Goal: Entertainment & Leisure: Consume media (video, audio)

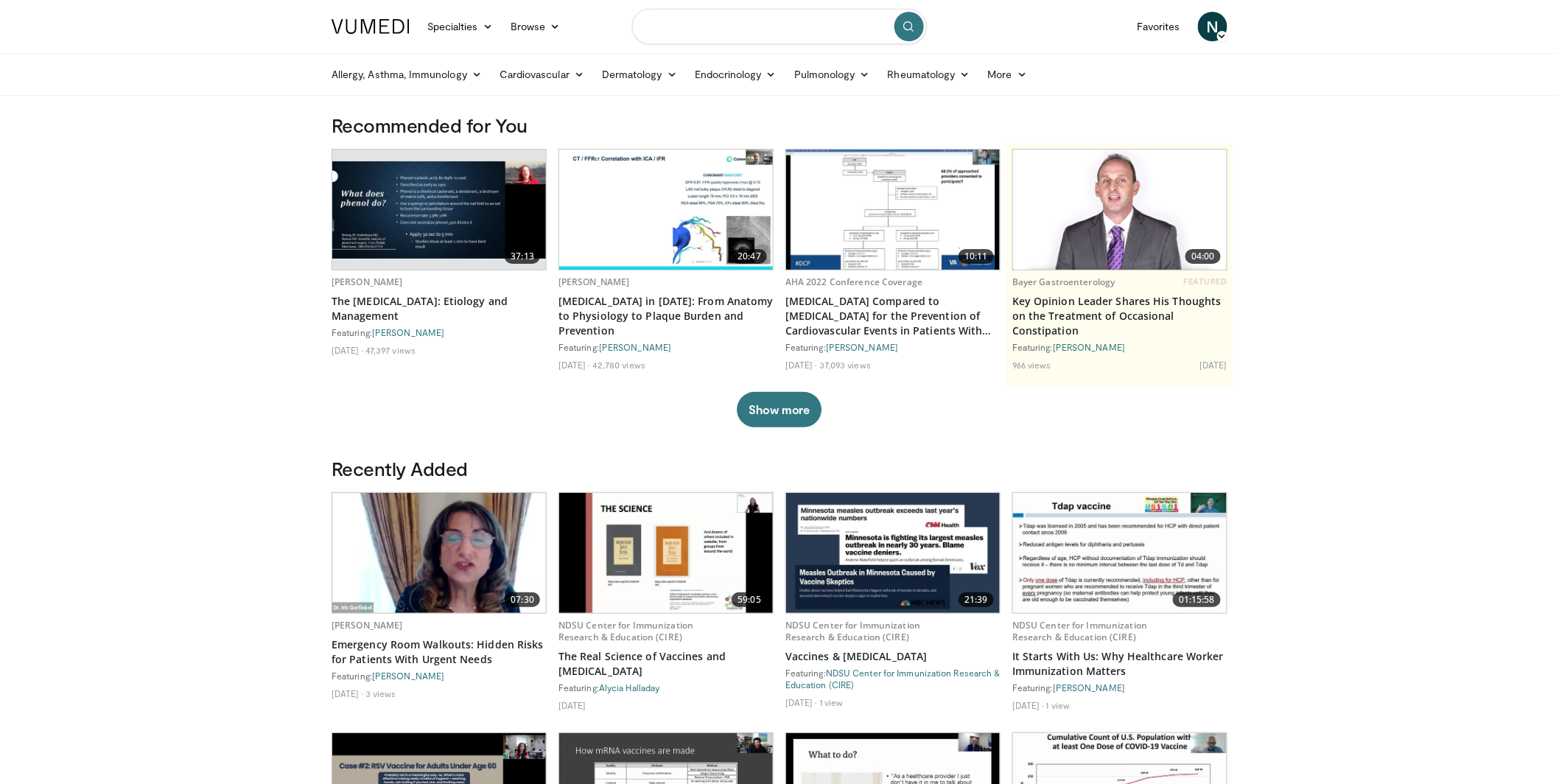
click at [744, 32] on input "Search topics, interventions" at bounding box center [780, 26] width 295 height 35
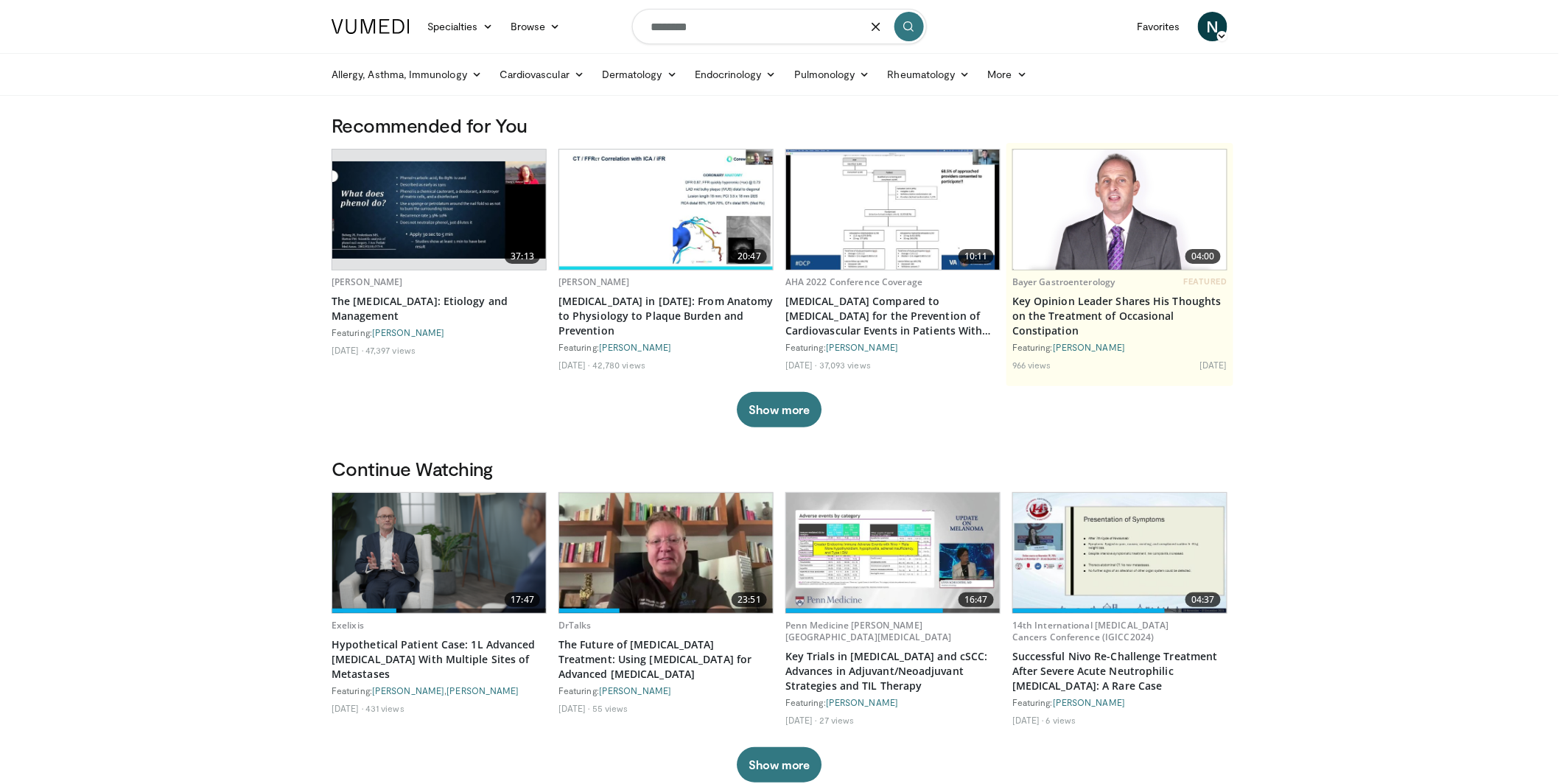
type input "********"
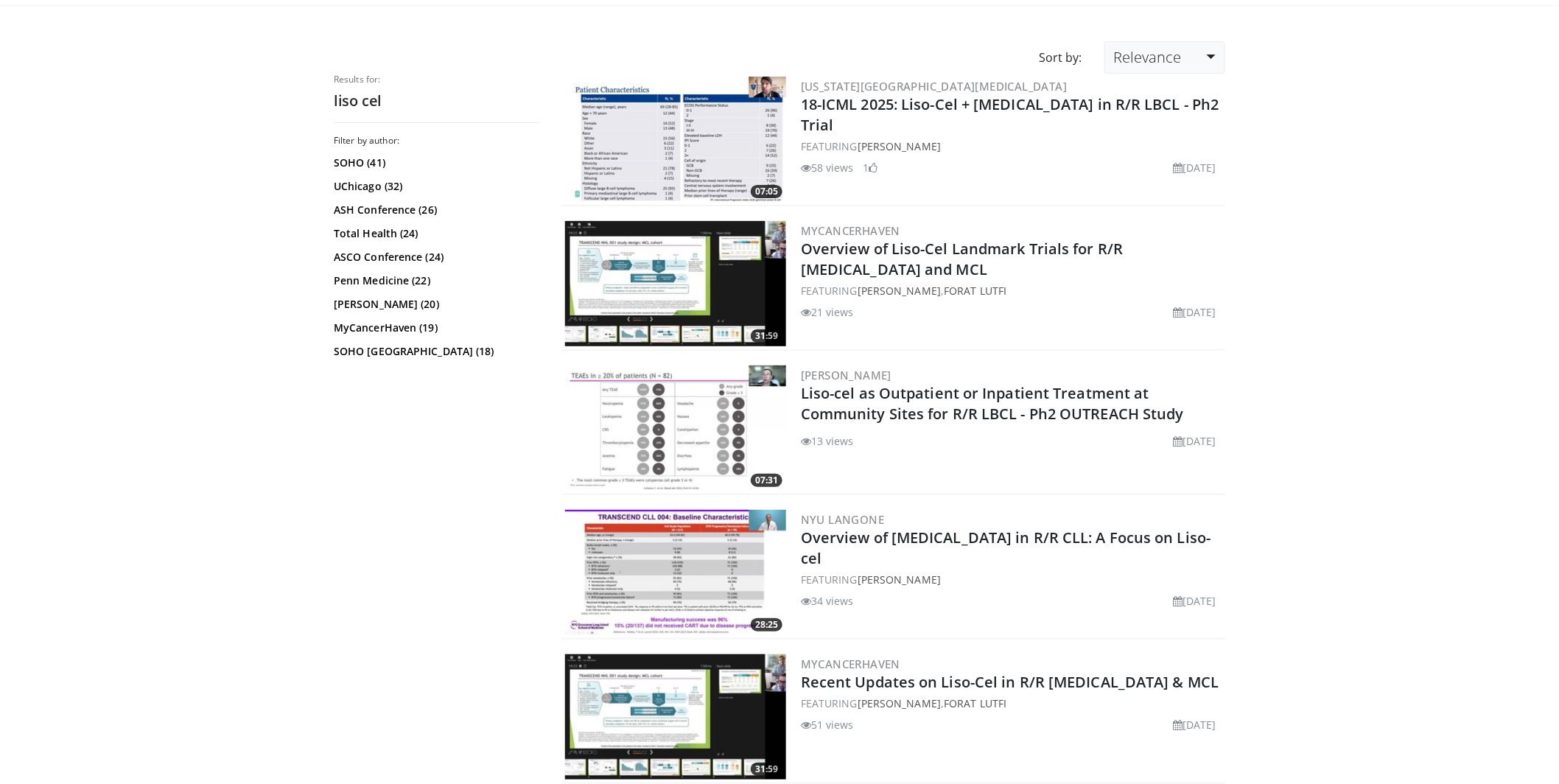
scroll to position [89, 0]
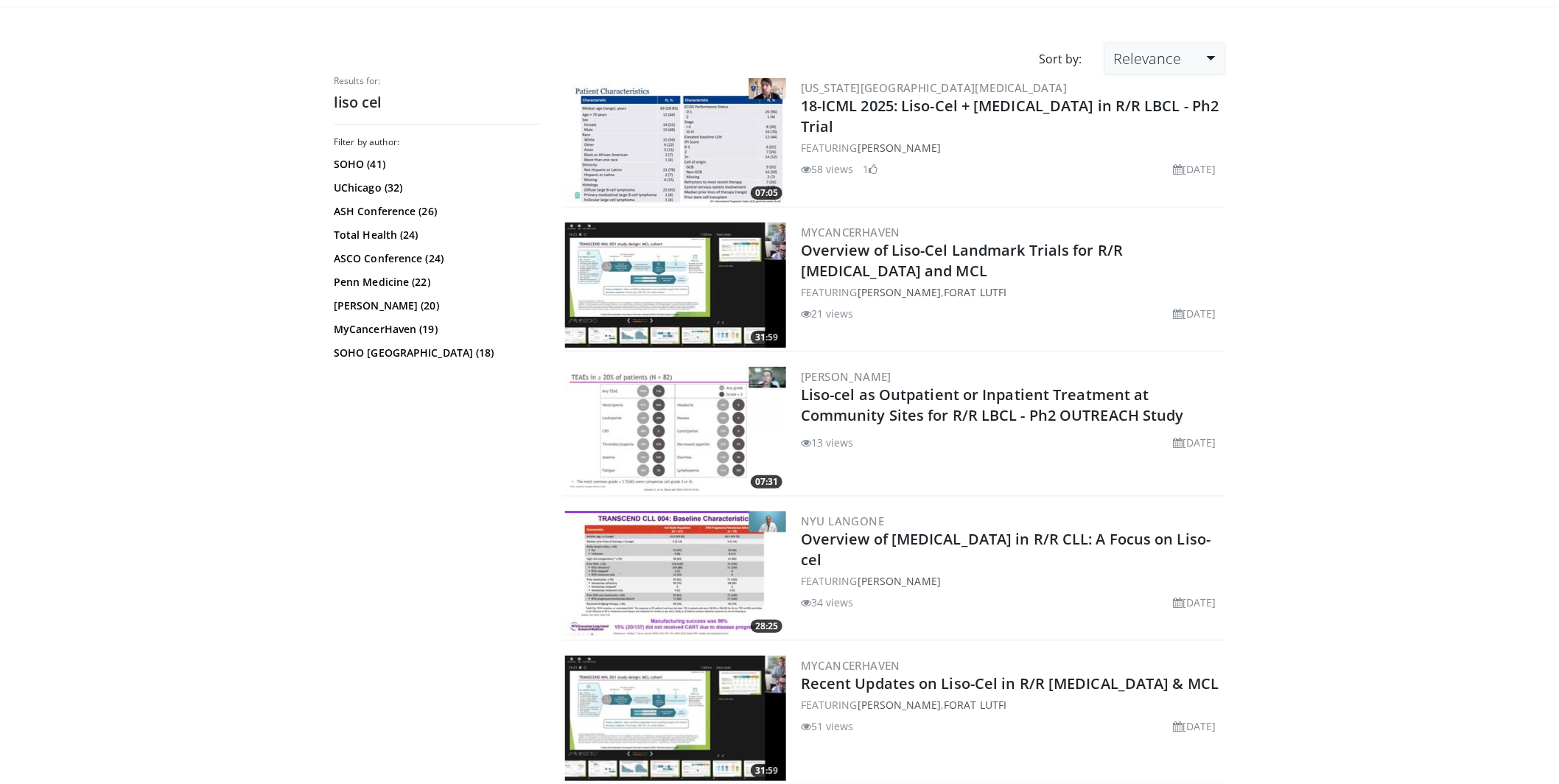
click at [1194, 61] on link "Relevance" at bounding box center [1164, 59] width 120 height 32
click at [1154, 188] on link "Newest" at bounding box center [1164, 189] width 117 height 24
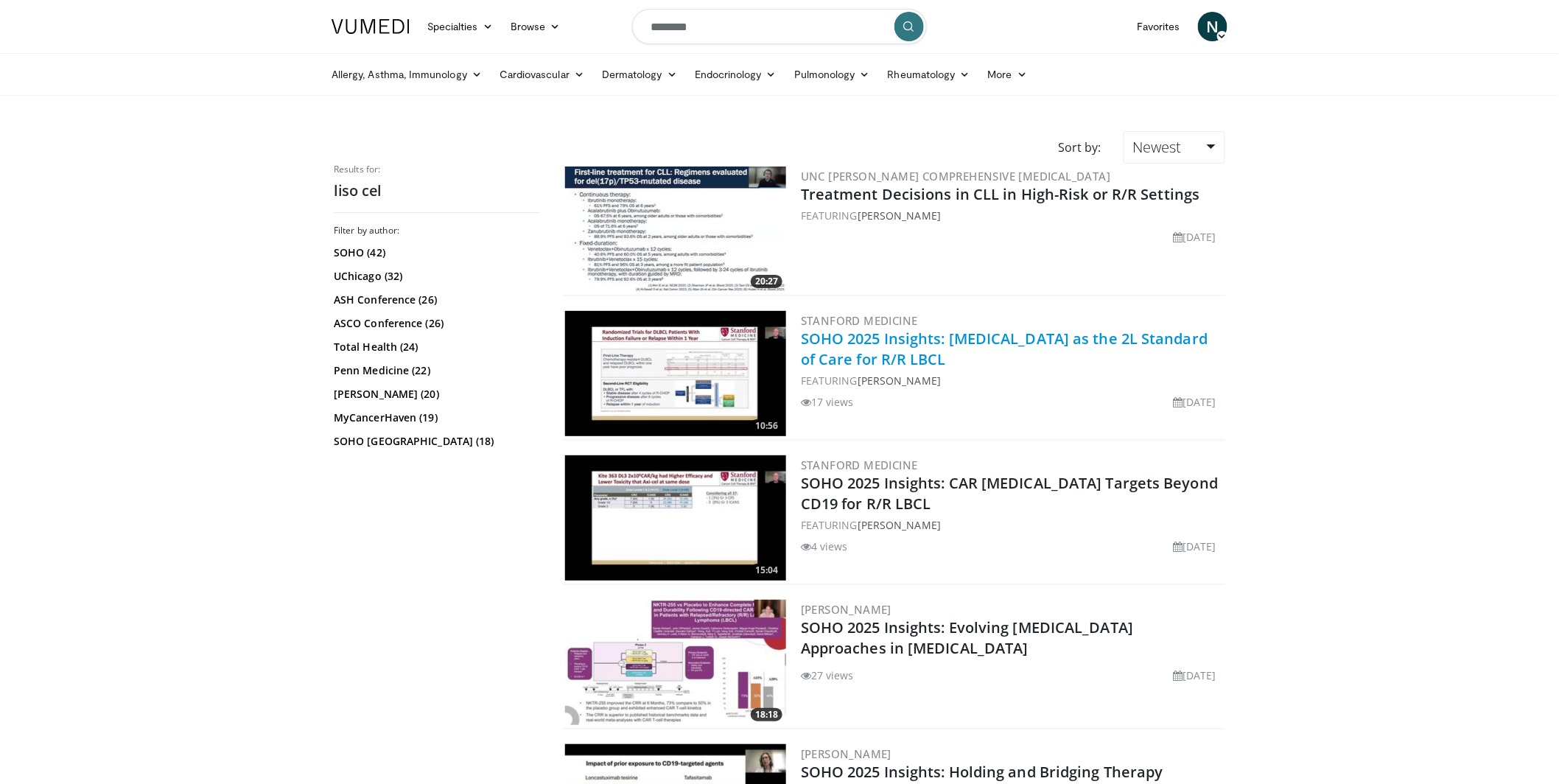
click at [873, 349] on link "SOHO 2025 Insights: [MEDICAL_DATA] as the 2L Standard of Care for R/R LBCL" at bounding box center [1004, 349] width 407 height 40
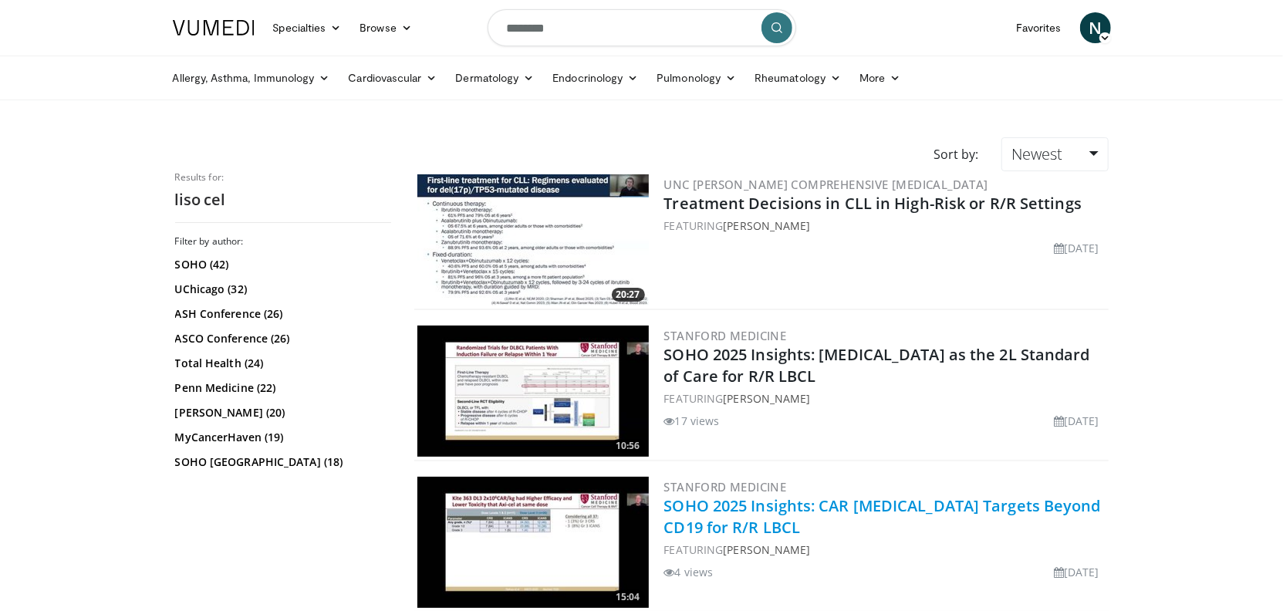
click at [1004, 511] on link "SOHO 2025 Insights: CAR T-Cell Targets Beyond CD19 for R/R LBCL" at bounding box center [882, 516] width 437 height 42
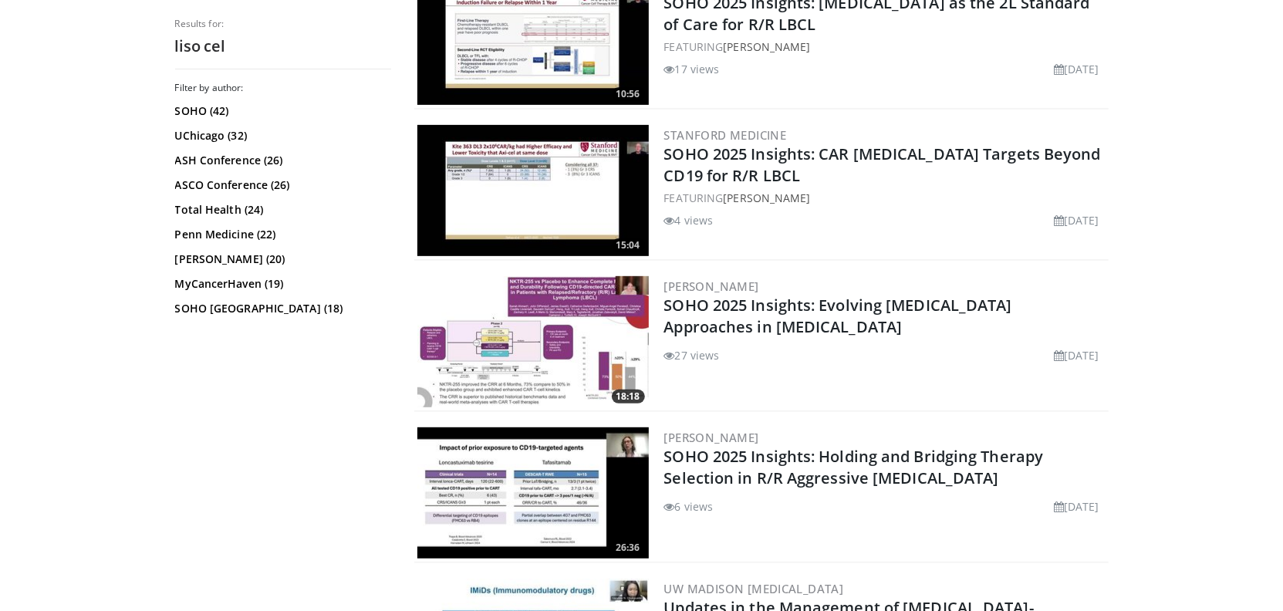
scroll to position [382, 0]
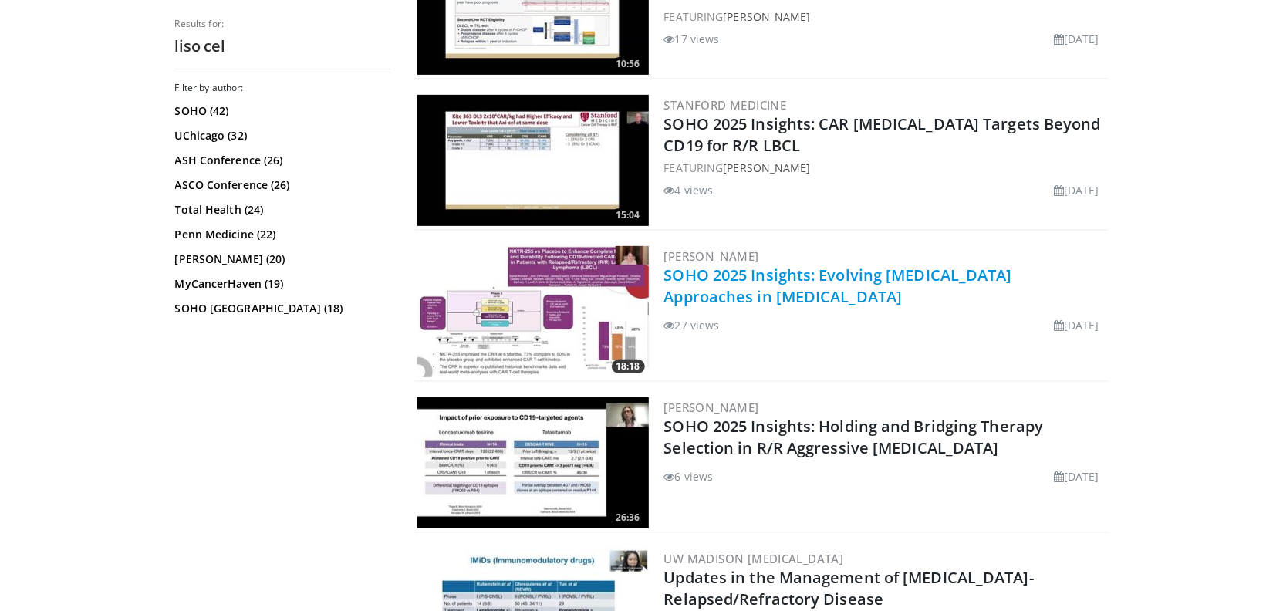
click at [775, 275] on link "SOHO 2025 Insights: Evolving Cell Therapy Approaches in Lymphoma" at bounding box center [838, 286] width 348 height 42
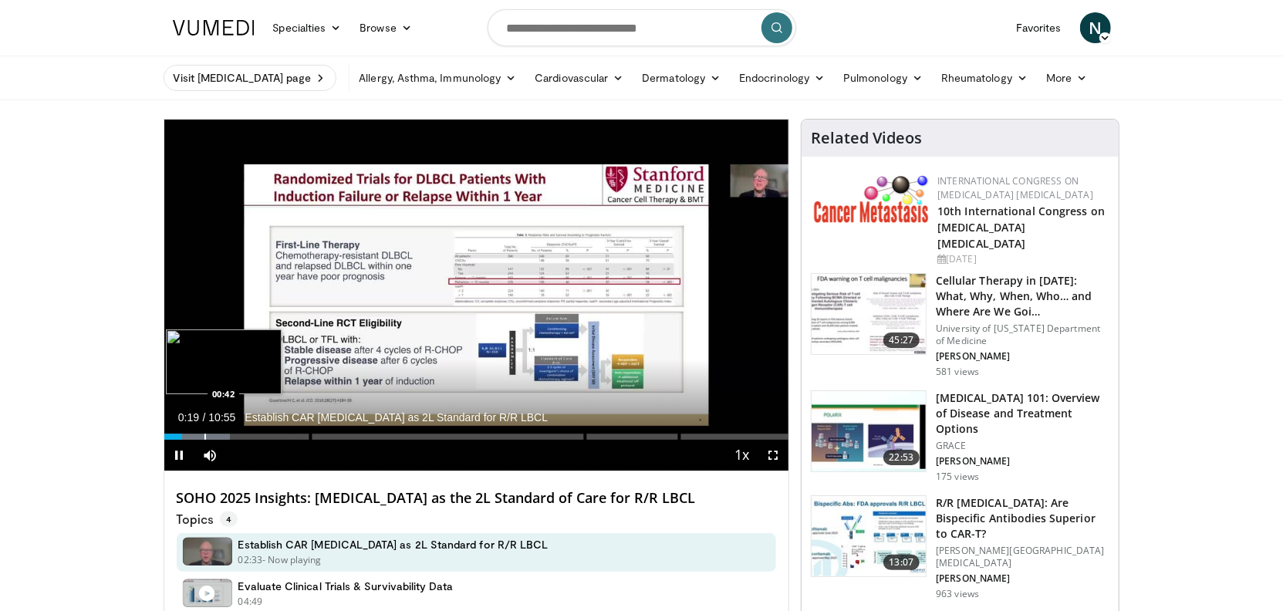
click at [202, 437] on div "Progress Bar" at bounding box center [197, 436] width 66 height 6
click at [215, 437] on div "Progress Bar" at bounding box center [216, 436] width 2 height 6
click at [234, 436] on div "Progress Bar" at bounding box center [235, 436] width 2 height 6
click at [254, 436] on div "Progress Bar" at bounding box center [255, 436] width 2 height 6
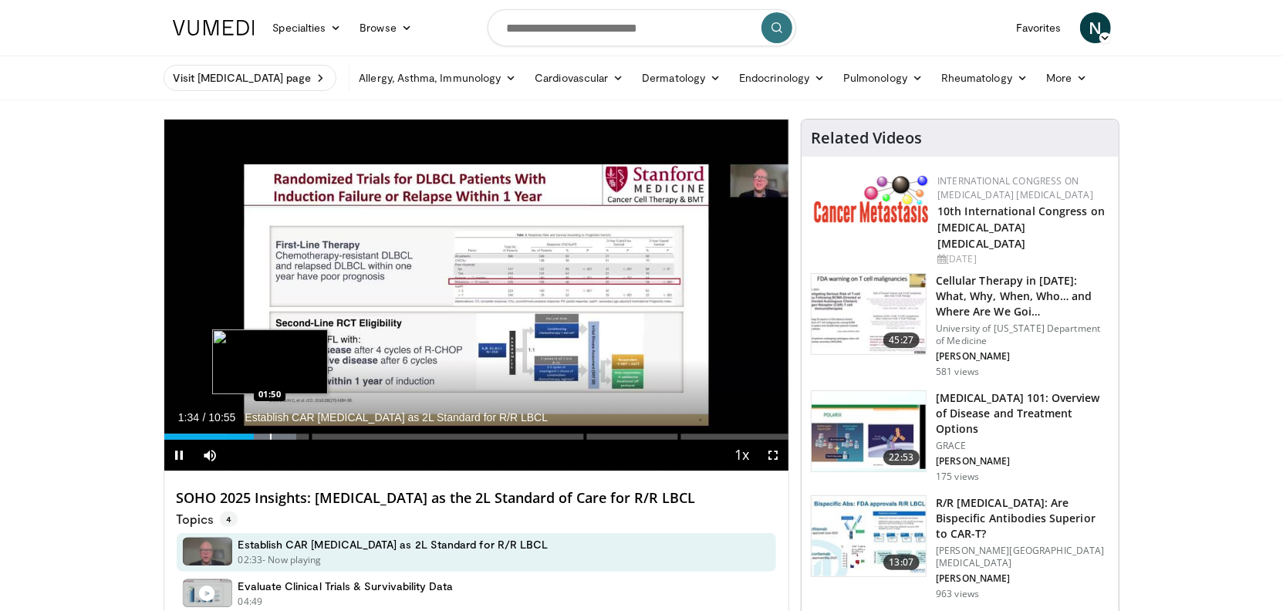
click at [271, 437] on div "Progress Bar" at bounding box center [271, 436] width 2 height 6
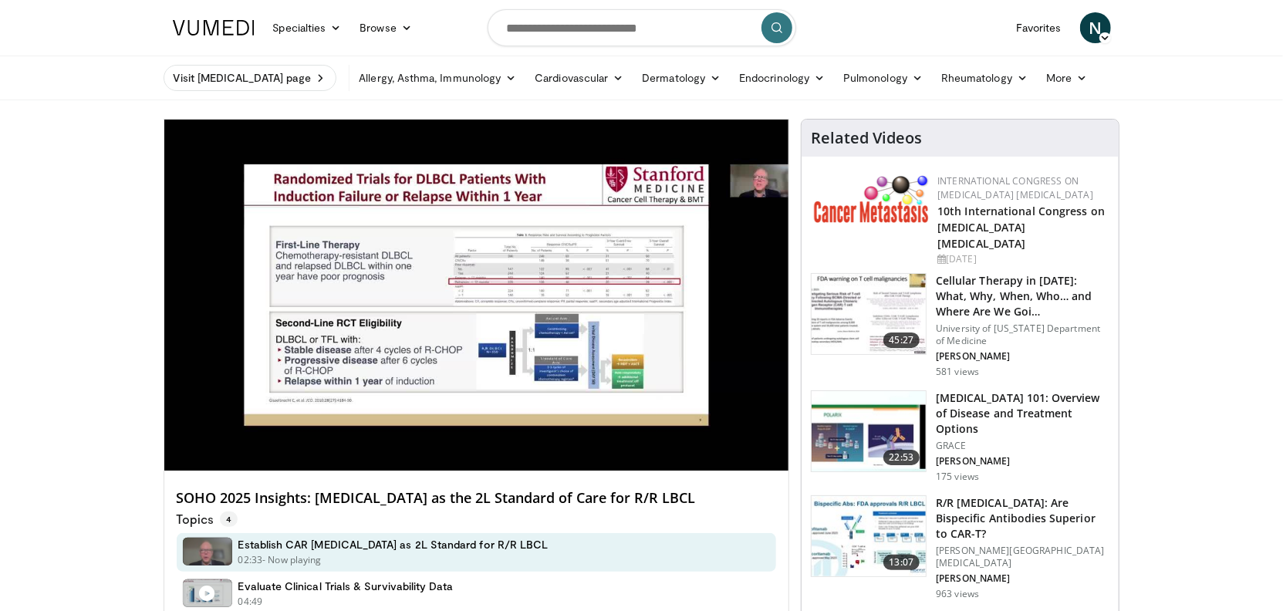
click at [285, 437] on div "10 seconds Tap to unmute" at bounding box center [476, 295] width 625 height 351
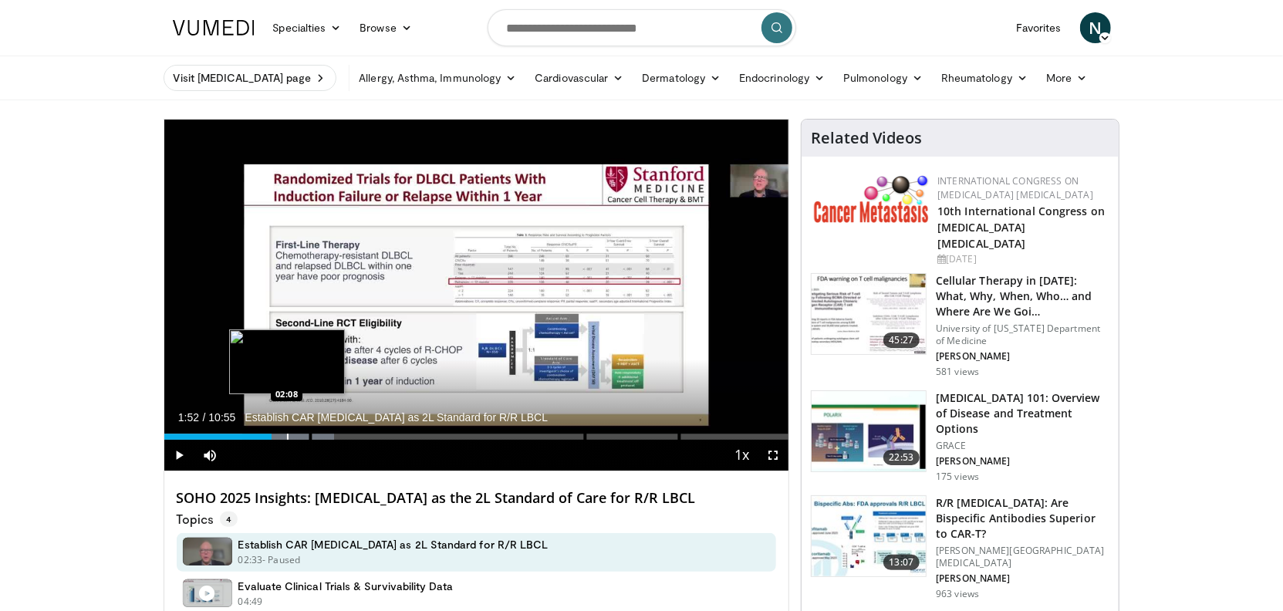
click at [287, 437] on div "Progress Bar" at bounding box center [288, 436] width 2 height 6
click at [299, 437] on div "Progress Bar" at bounding box center [300, 436] width 2 height 6
click at [309, 436] on div "Loaded : 29.00% 02:21 02:33" at bounding box center [476, 432] width 625 height 15
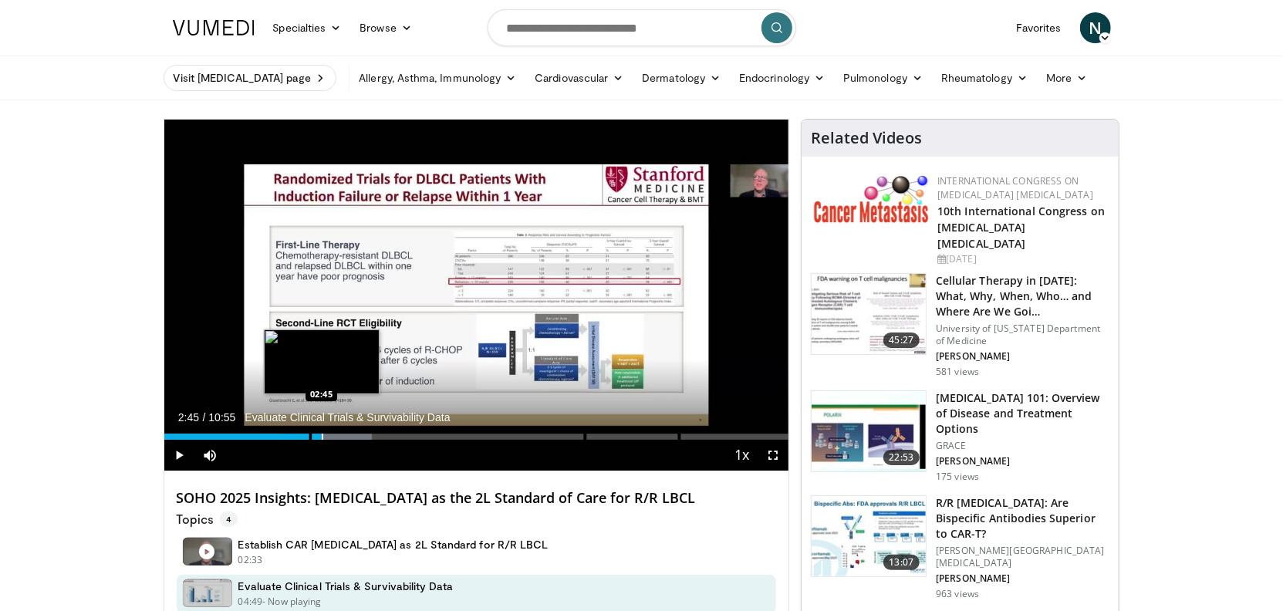
click at [322, 436] on div "Progress Bar" at bounding box center [323, 436] width 2 height 6
click at [332, 434] on div "Progress Bar" at bounding box center [333, 436] width 2 height 6
click at [342, 434] on div "Progress Bar" at bounding box center [343, 436] width 2 height 6
click at [356, 434] on div "Progress Bar" at bounding box center [357, 436] width 2 height 6
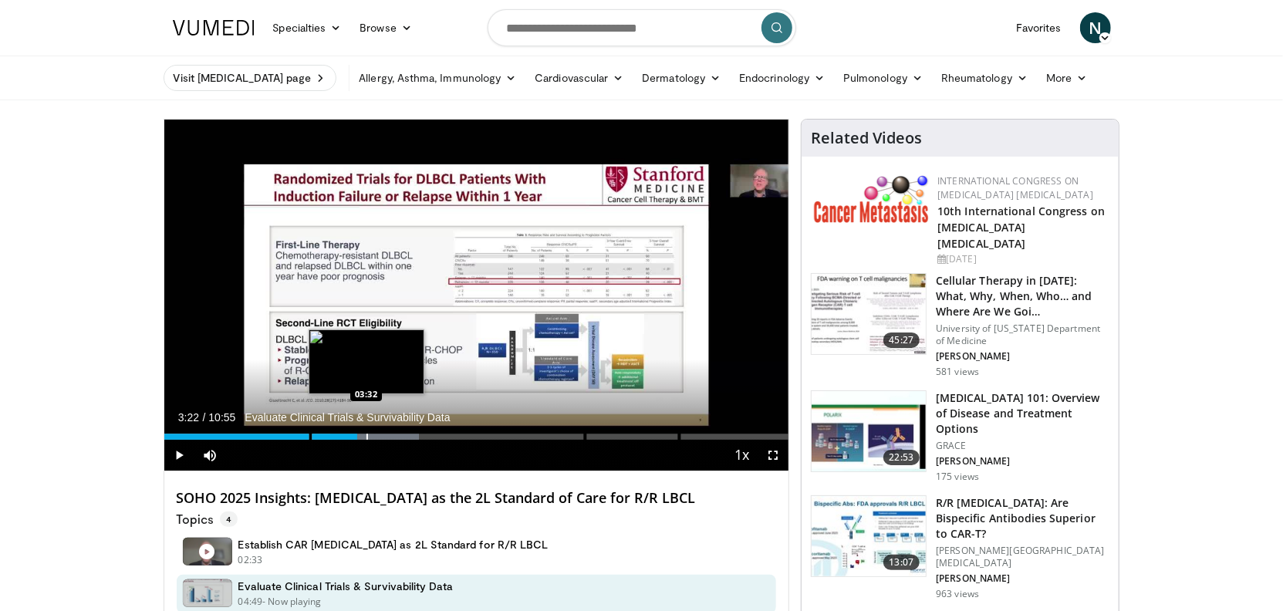
click at [366, 433] on div "Loaded : 40.88% 03:22 03:32" at bounding box center [476, 432] width 625 height 15
click at [380, 433] on div "Loaded : 42.39% 03:32 03:47" at bounding box center [476, 432] width 625 height 15
click at [399, 433] on div "Loaded : 43.91% 04:07 04:05" at bounding box center [476, 432] width 625 height 15
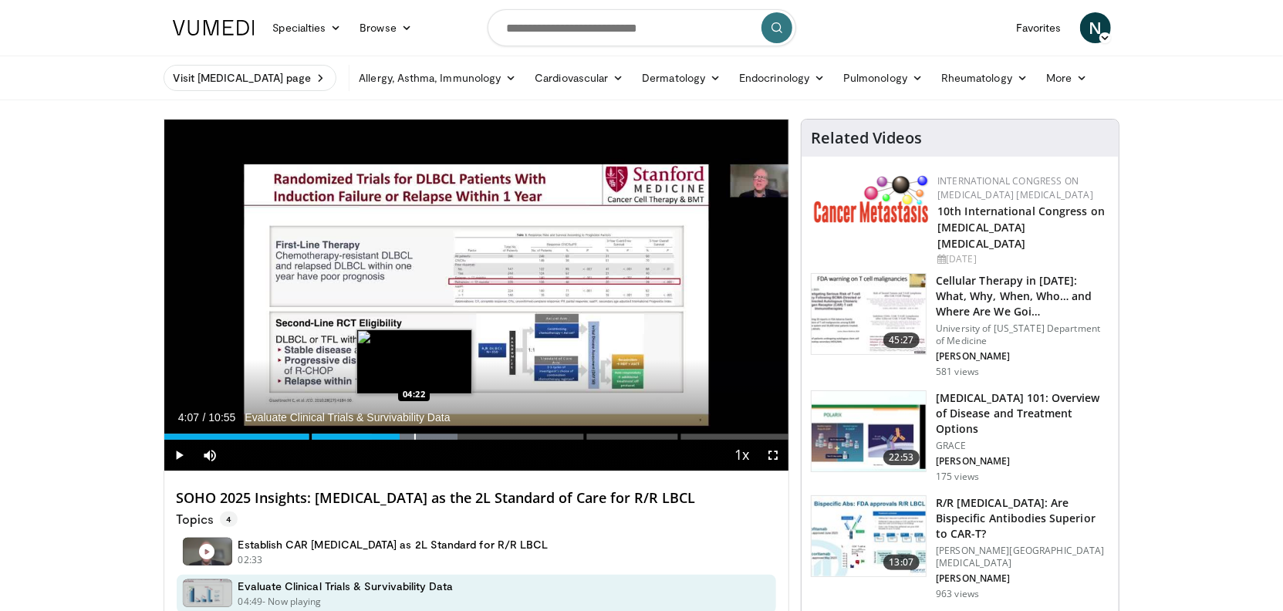
click at [414, 433] on div "Progress Bar" at bounding box center [415, 436] width 2 height 6
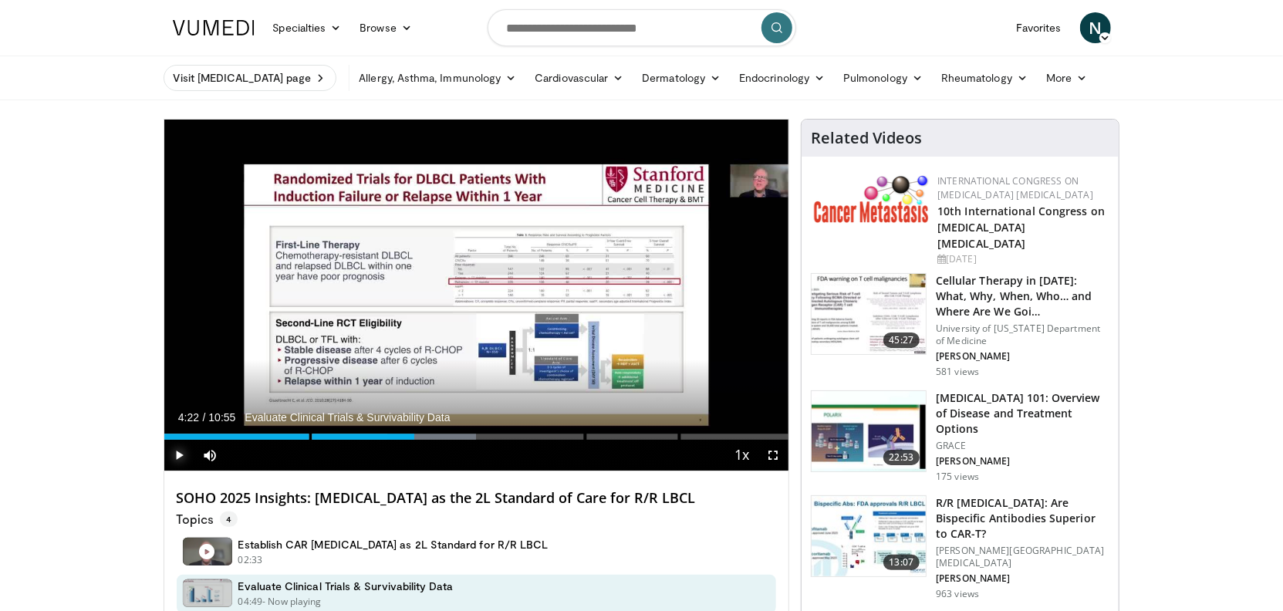
click at [177, 452] on span "Video Player" at bounding box center [179, 455] width 31 height 31
click at [429, 436] on div "Progress Bar" at bounding box center [430, 436] width 2 height 6
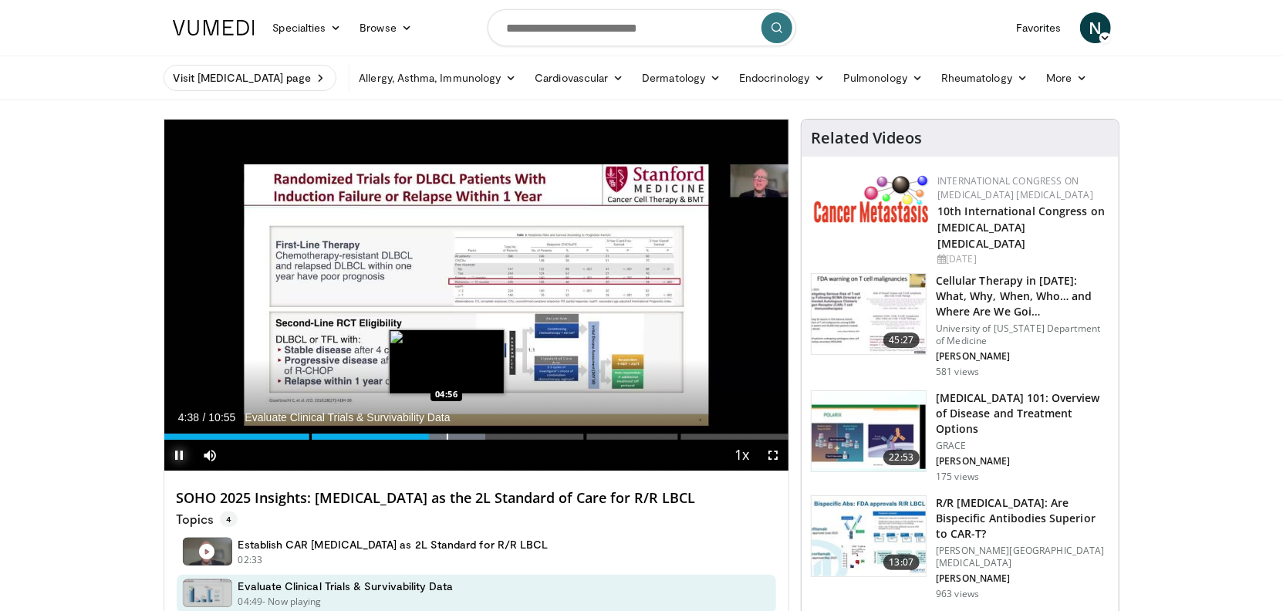
click at [447, 434] on div "Progress Bar" at bounding box center [448, 436] width 2 height 6
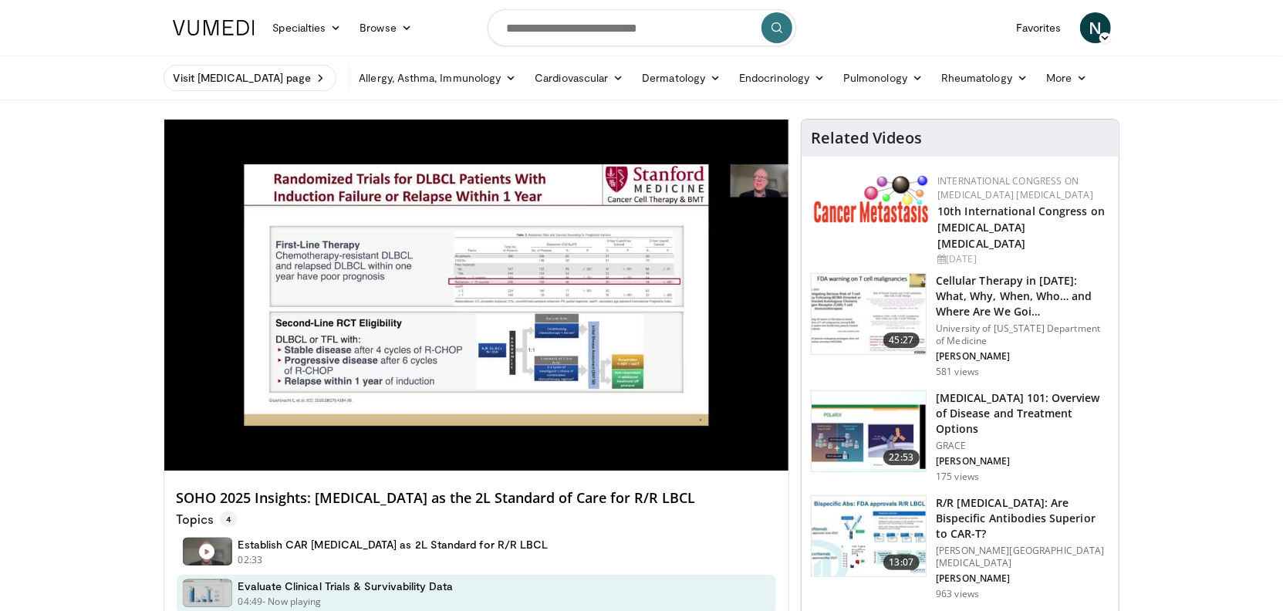
click at [460, 434] on div "10 seconds Tap to unmute" at bounding box center [476, 295] width 625 height 351
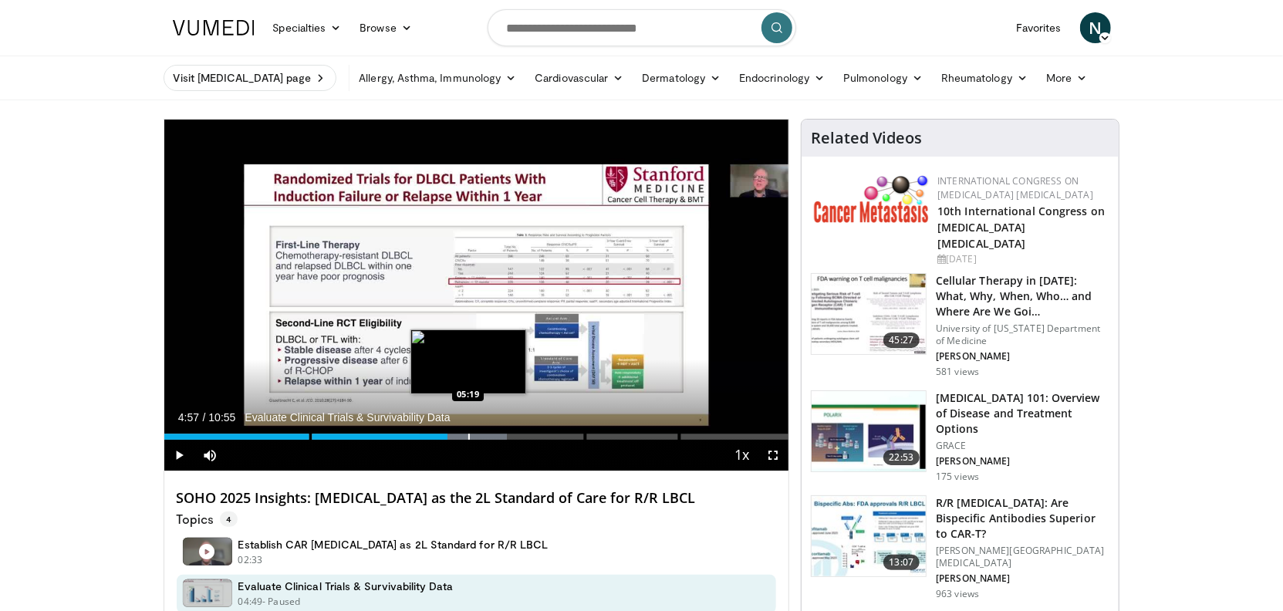
click at [468, 437] on div "Progress Bar" at bounding box center [469, 436] width 2 height 6
click at [481, 437] on div "Progress Bar" at bounding box center [482, 436] width 2 height 6
click at [496, 437] on div "Progress Bar" at bounding box center [496, 436] width 2 height 6
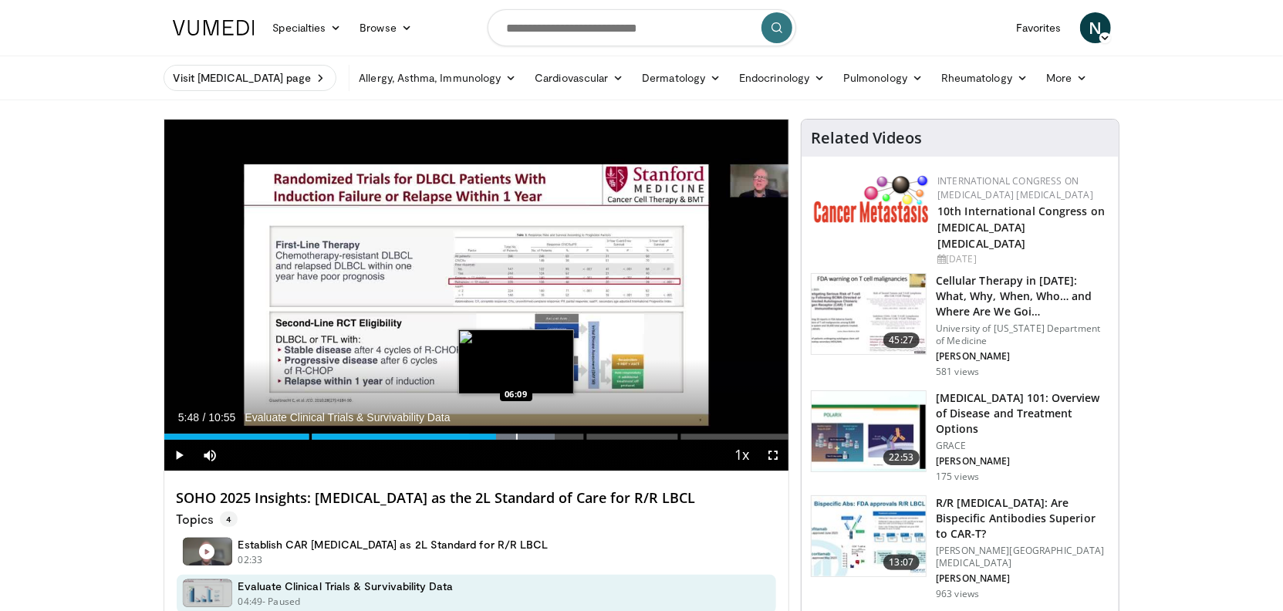
click at [516, 437] on div "Progress Bar" at bounding box center [517, 436] width 2 height 6
click at [530, 436] on div "Progress Bar" at bounding box center [531, 436] width 2 height 6
click at [538, 437] on div "Progress Bar" at bounding box center [539, 436] width 2 height 6
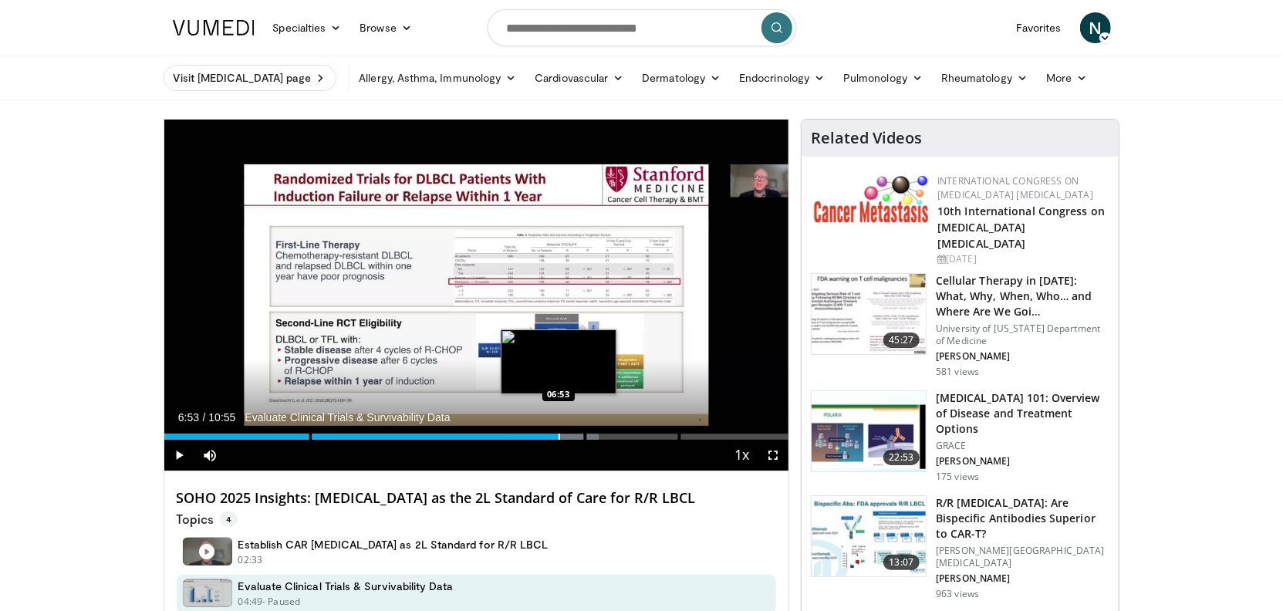
click at [558, 437] on div "Progress Bar" at bounding box center [559, 436] width 2 height 6
click at [568, 440] on div "Current Time 6:53 / Duration 10:55 Evaluate Clinical Trials & Survivability Dat…" at bounding box center [476, 455] width 625 height 31
click at [575, 435] on div "Progress Bar" at bounding box center [576, 436] width 2 height 6
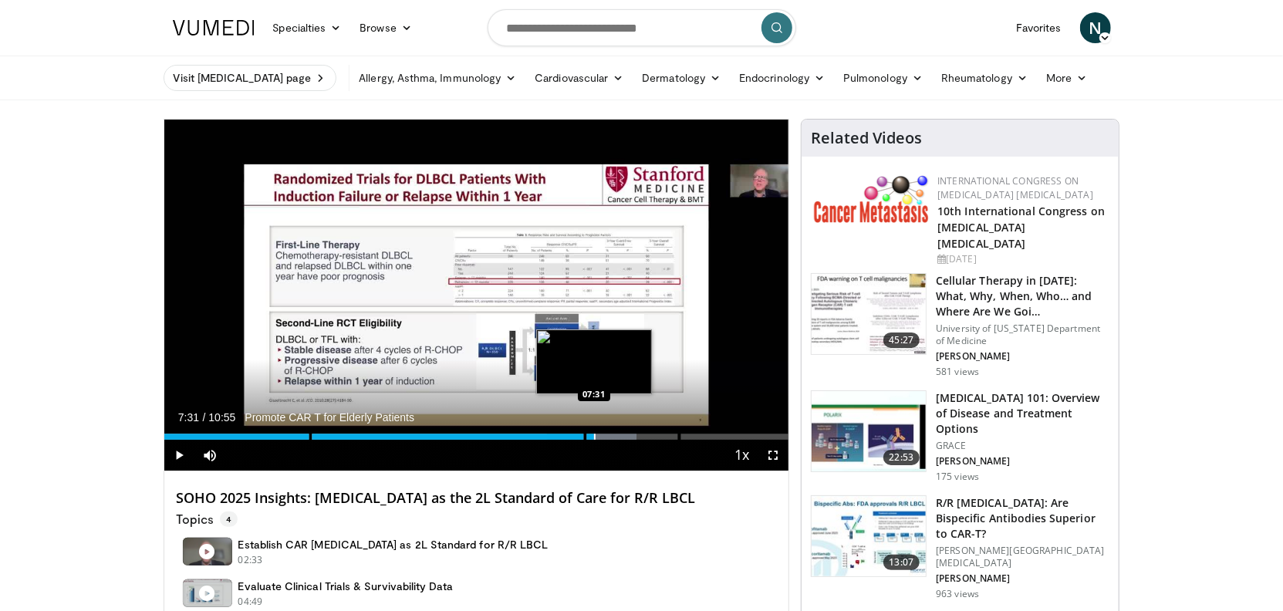
click at [594, 436] on div "Progress Bar" at bounding box center [595, 436] width 2 height 6
click at [609, 436] on div "Progress Bar" at bounding box center [610, 436] width 2 height 6
click at [626, 435] on div "Progress Bar" at bounding box center [627, 436] width 2 height 6
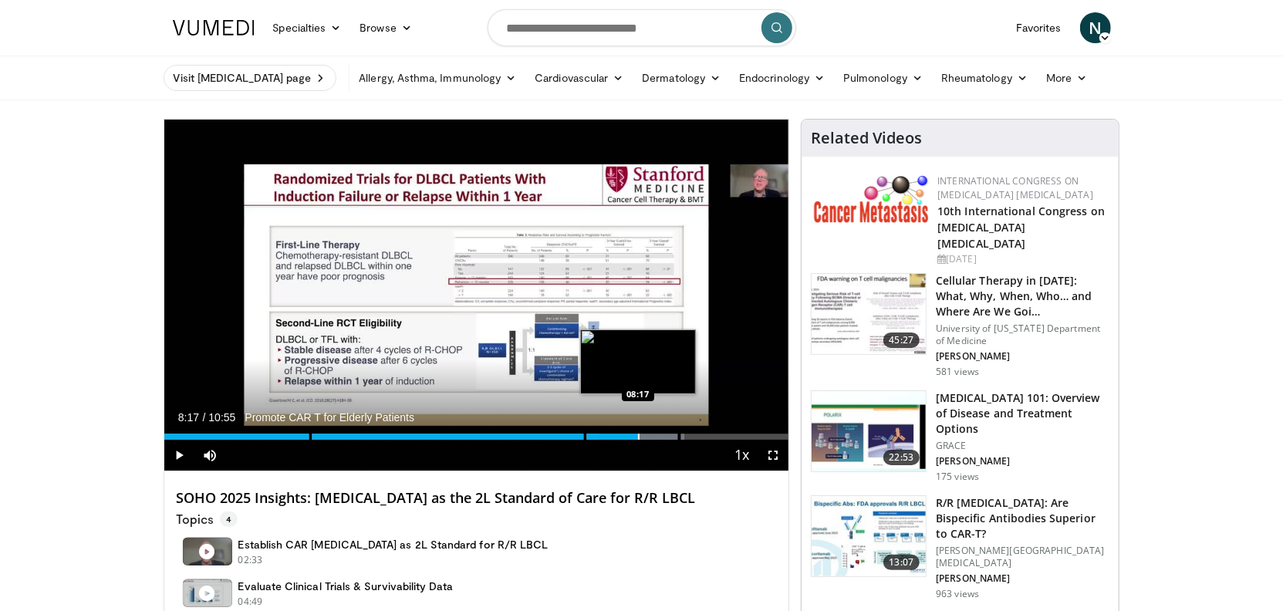
click at [638, 434] on div "Progress Bar" at bounding box center [639, 436] width 2 height 6
click at [646, 433] on div "Loaded : 85.47% 08:17 08:26" at bounding box center [476, 432] width 625 height 15
click at [665, 433] on div "Loaded : 87.00% 08:26 08:45" at bounding box center [476, 432] width 625 height 15
click at [672, 433] on div "Loaded : 88.52% 08:53 08:53" at bounding box center [476, 432] width 625 height 15
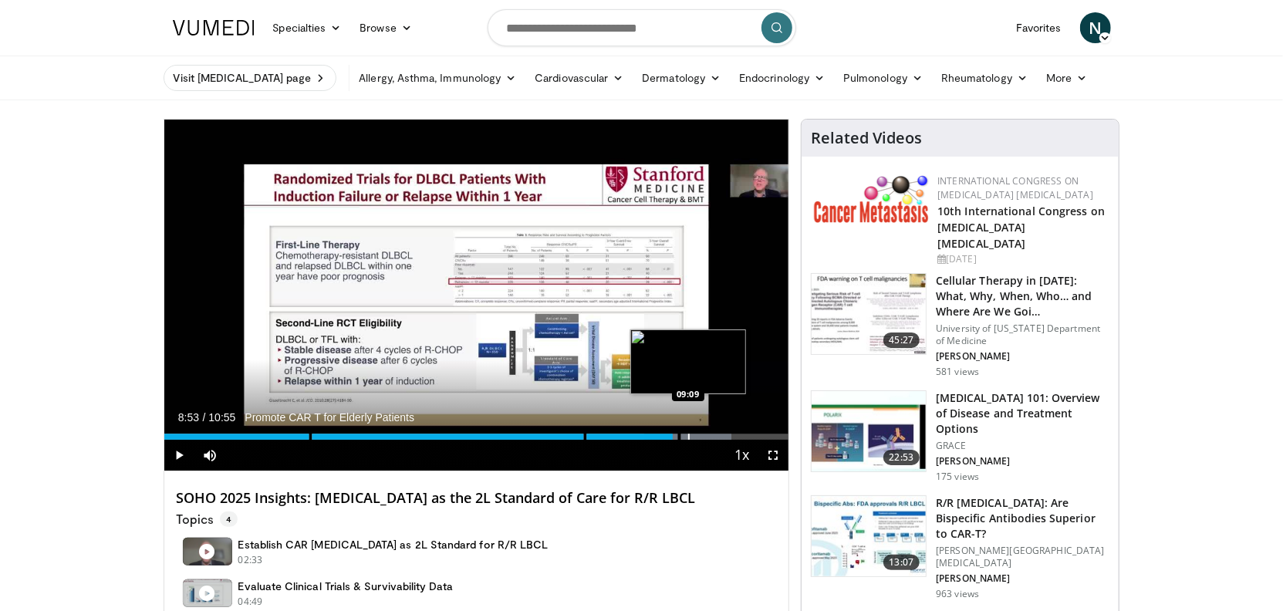
click at [688, 436] on div "Progress Bar" at bounding box center [689, 436] width 2 height 6
click at [696, 436] on div "Progress Bar" at bounding box center [697, 436] width 2 height 6
click at [713, 437] on div "Progress Bar" at bounding box center [714, 436] width 2 height 6
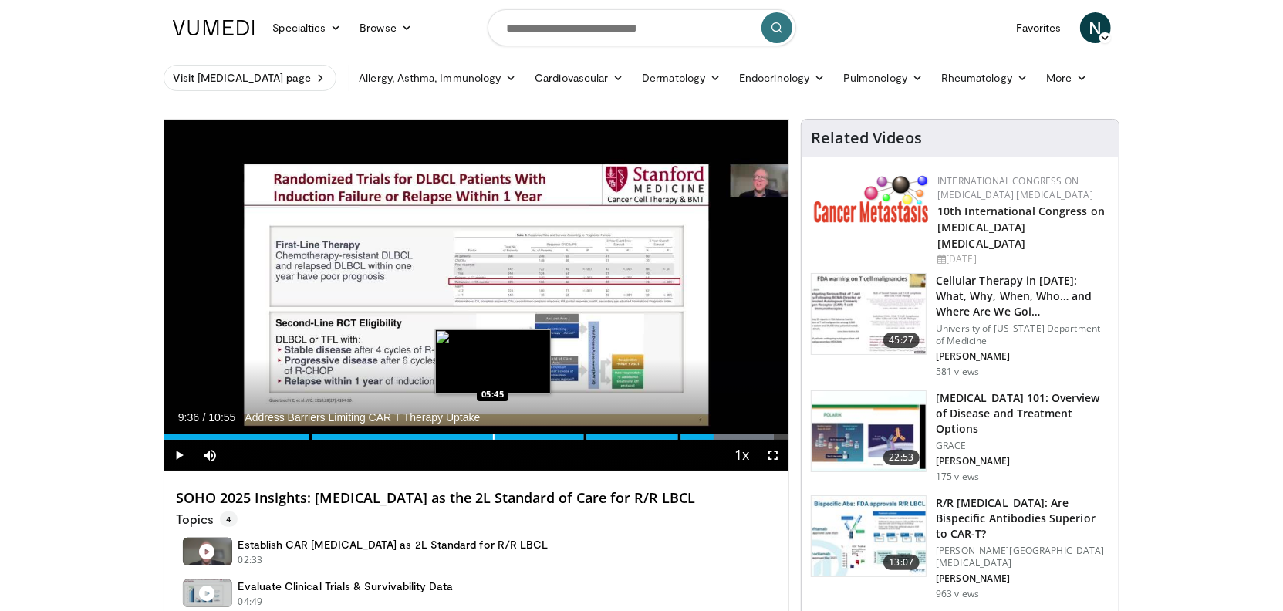
click at [493, 437] on div "Progress Bar" at bounding box center [494, 436] width 2 height 6
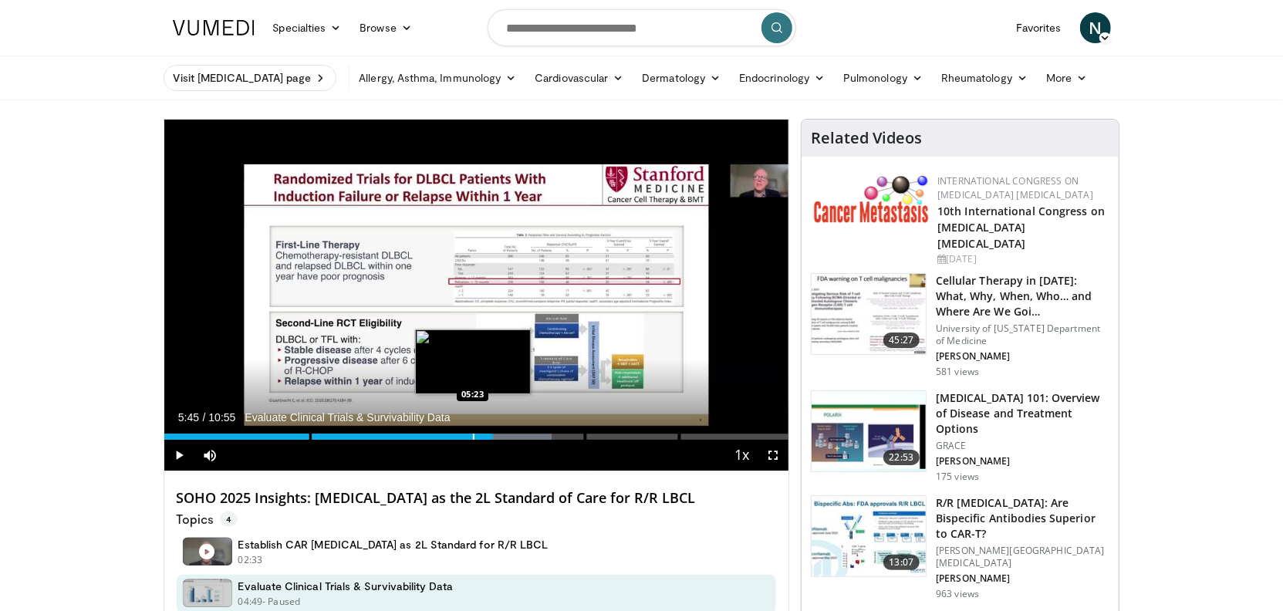
click at [473, 437] on div "Progress Bar" at bounding box center [474, 436] width 2 height 6
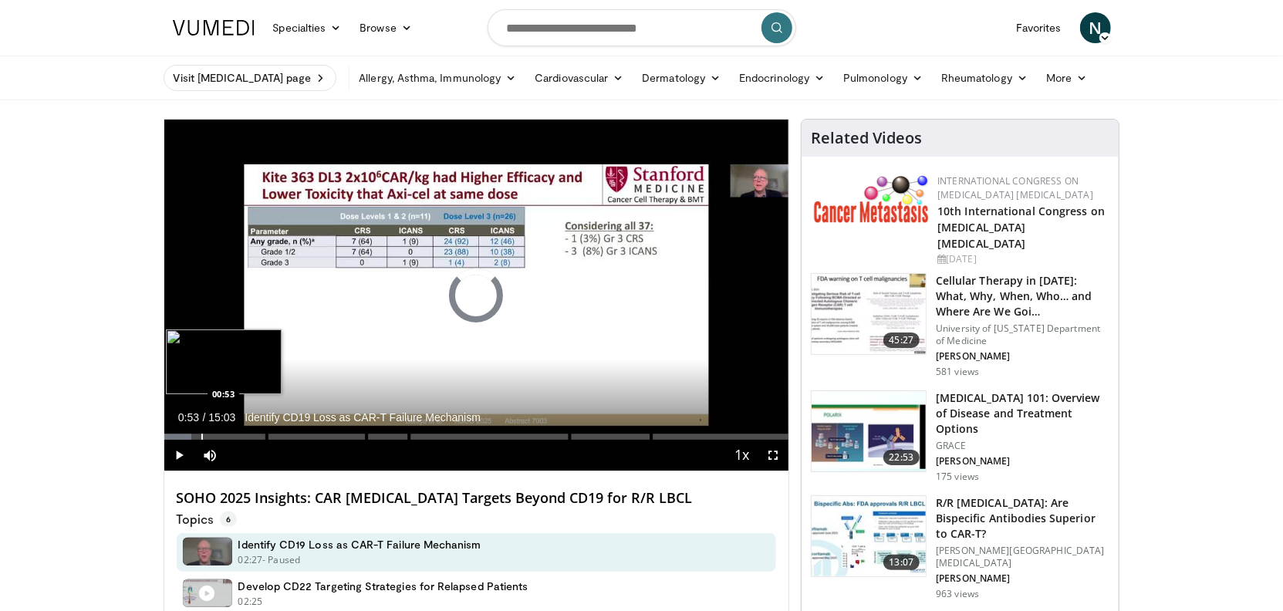
click at [201, 438] on div "Progress Bar" at bounding box center [202, 436] width 2 height 6
click at [238, 437] on div "Progress Bar" at bounding box center [239, 436] width 2 height 6
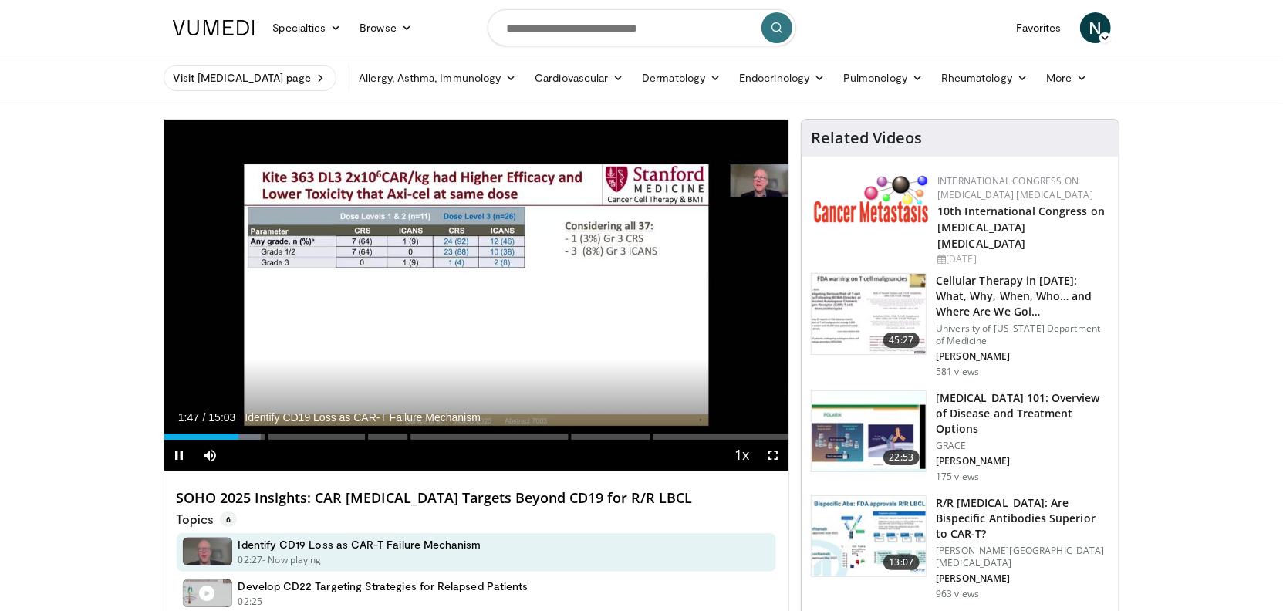
click at [255, 440] on div "Current Time 1:47 / Duration 15:03 Identify CD19 Loss as CAR-T Failure Mechanis…" at bounding box center [476, 455] width 625 height 31
click at [281, 439] on div "Progress Bar" at bounding box center [282, 436] width 2 height 6
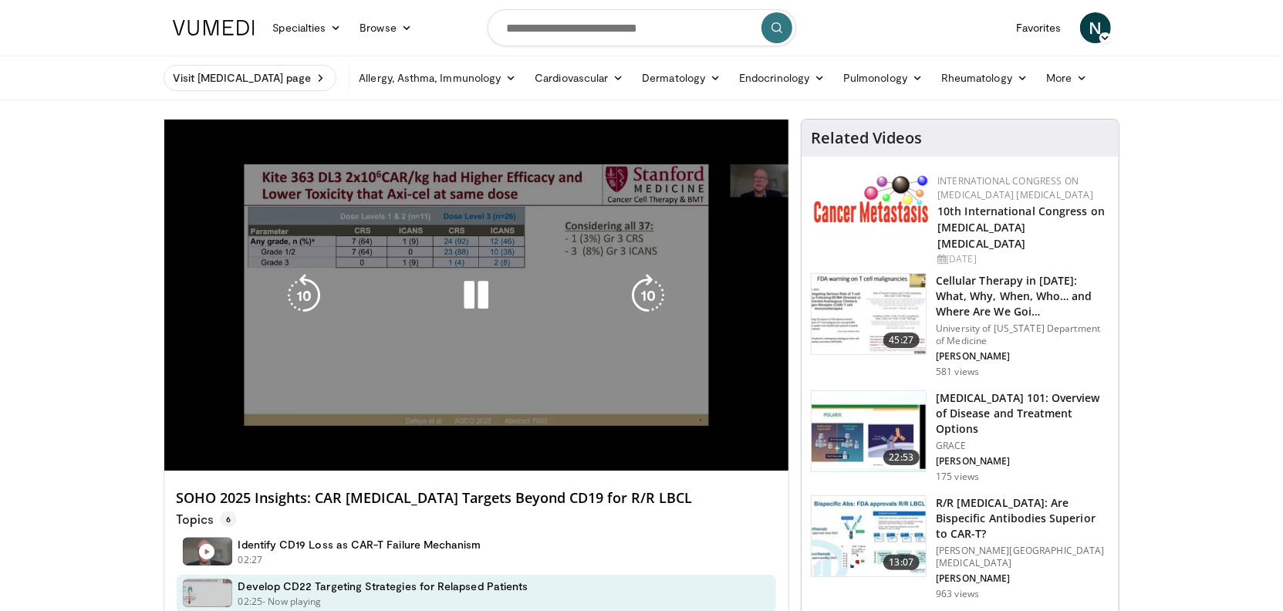
click at [295, 437] on div "10 seconds Tap to unmute" at bounding box center [476, 295] width 625 height 351
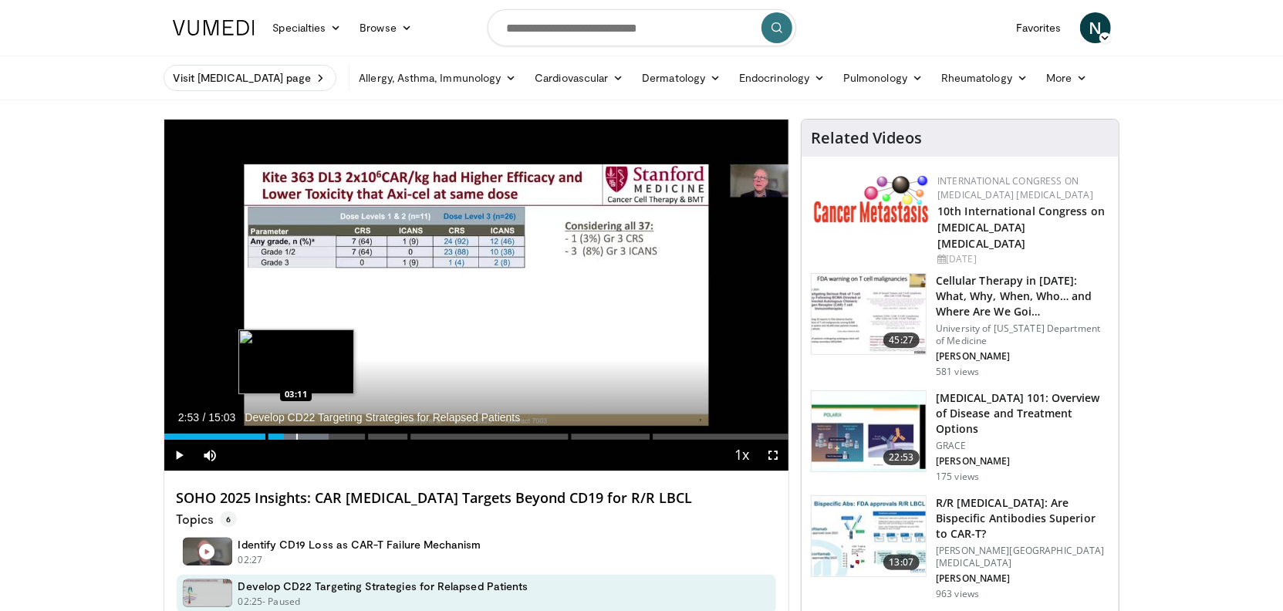
click at [296, 437] on div "Progress Bar" at bounding box center [297, 436] width 2 height 6
click at [314, 438] on div "Progress Bar" at bounding box center [315, 436] width 2 height 6
click at [328, 437] on div "Progress Bar" at bounding box center [328, 436] width 2 height 6
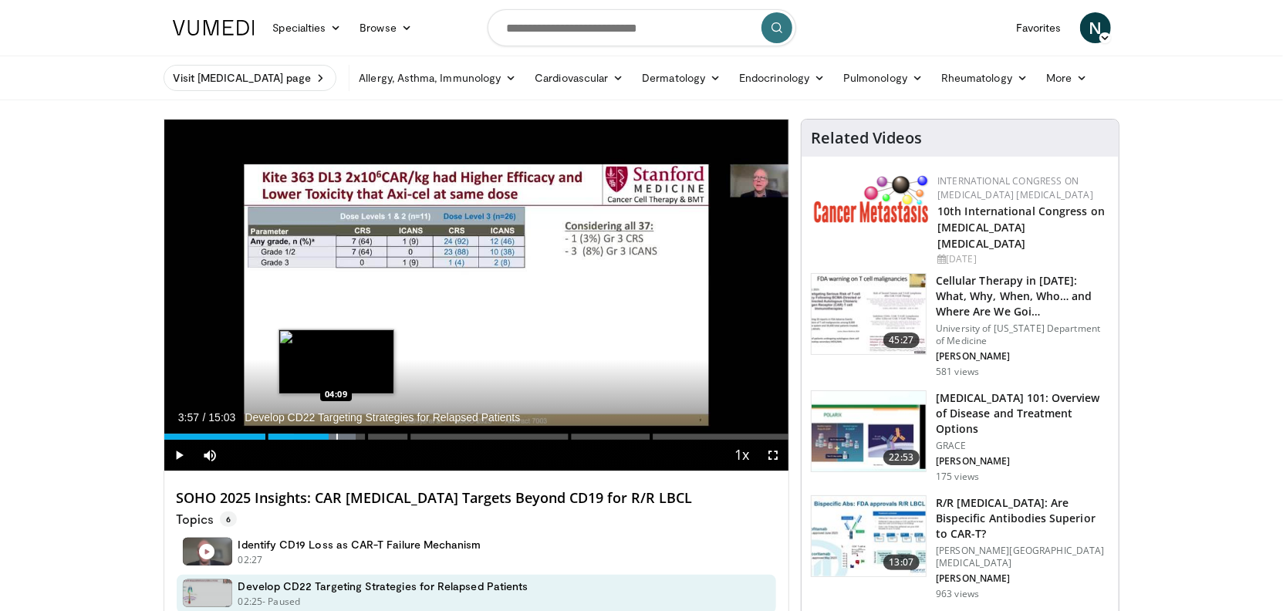
click at [337, 437] on div "Progress Bar" at bounding box center [337, 436] width 2 height 6
click at [352, 437] on div "Progress Bar" at bounding box center [353, 436] width 2 height 6
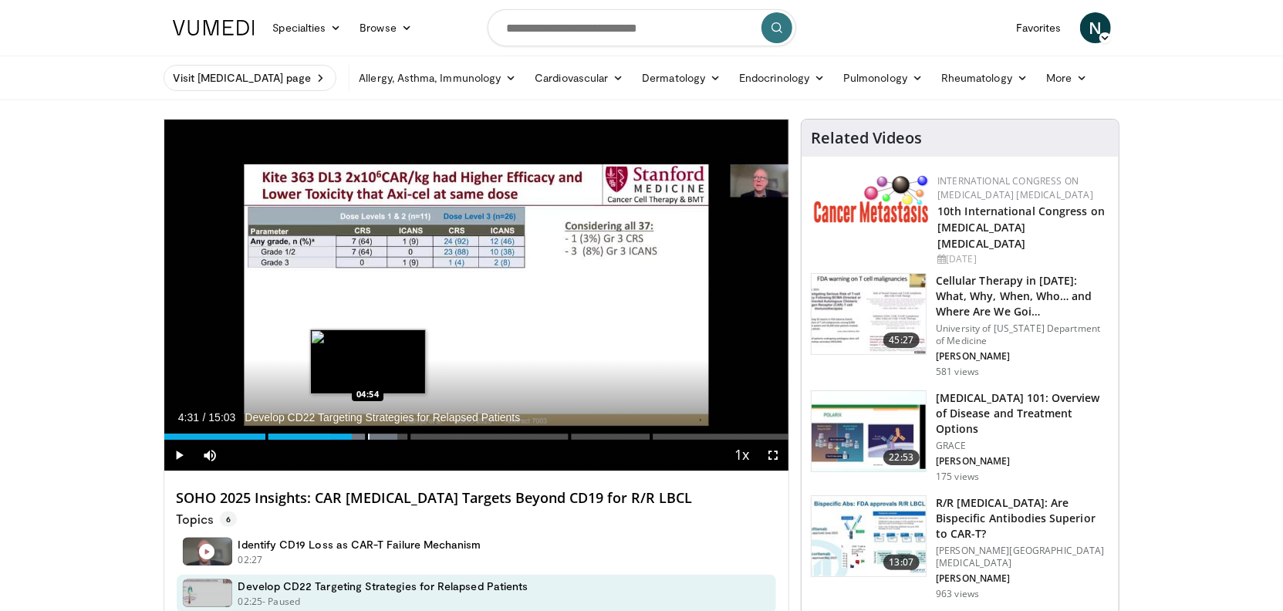
click at [368, 435] on div "Progress Bar" at bounding box center [369, 436] width 2 height 6
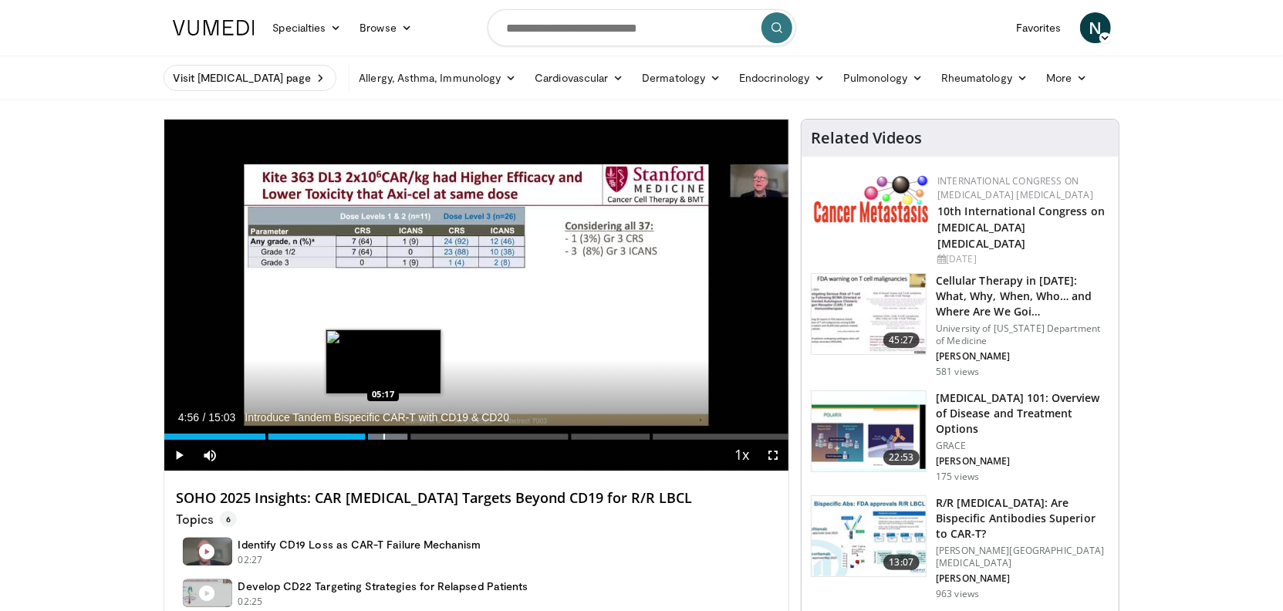
click at [383, 436] on div "Progress Bar" at bounding box center [384, 436] width 2 height 6
click at [402, 436] on div "Progress Bar" at bounding box center [403, 436] width 2 height 6
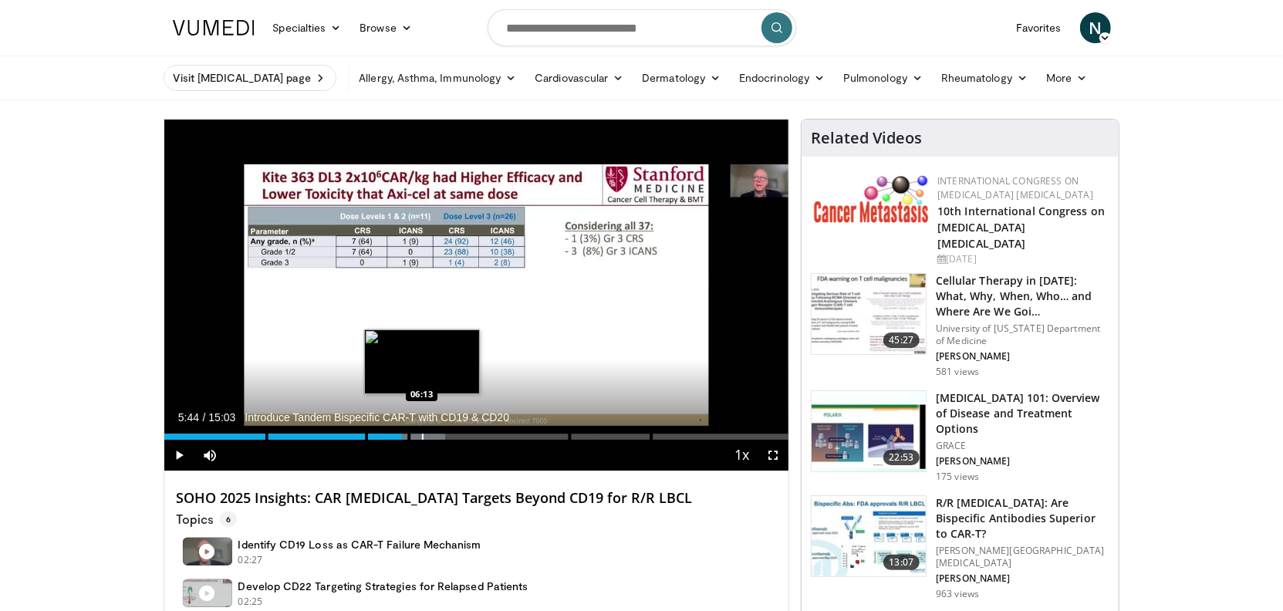
click at [422, 437] on div "Progress Bar" at bounding box center [423, 436] width 2 height 6
click at [440, 437] on div "Progress Bar" at bounding box center [441, 436] width 2 height 6
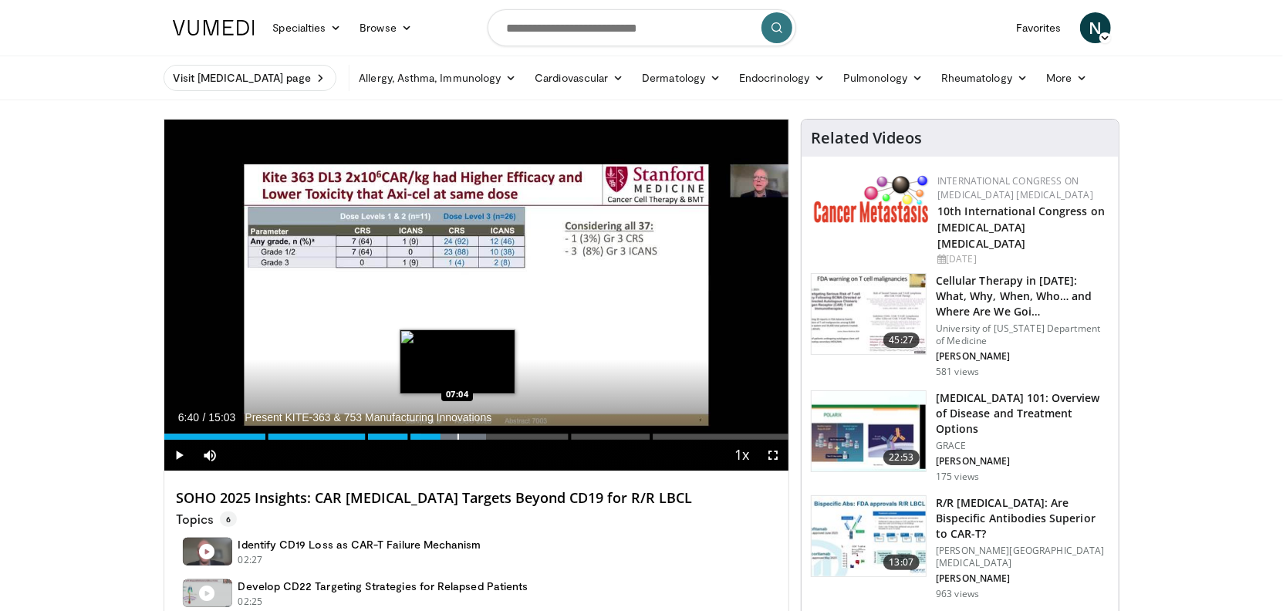
click at [457, 435] on div "Progress Bar" at bounding box center [458, 436] width 2 height 6
click at [473, 432] on div "Loaded : 53.77% 07:04 07:28" at bounding box center [476, 432] width 625 height 15
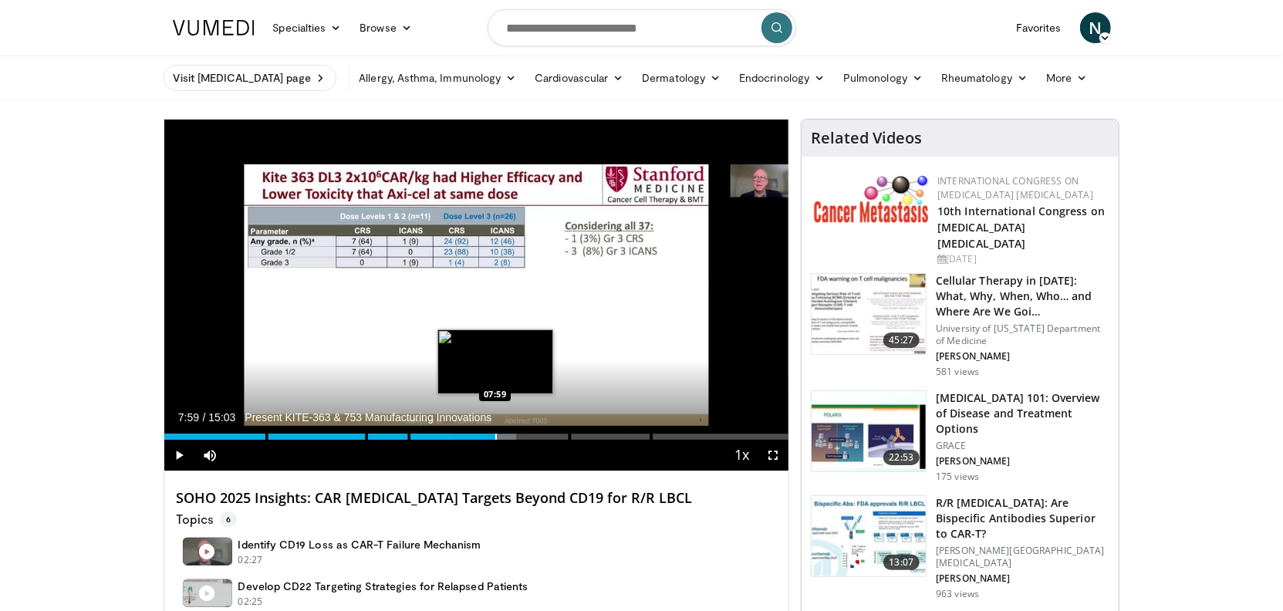
click at [495, 433] on div "Loaded : 56.42% 07:59 07:59" at bounding box center [476, 432] width 625 height 15
click at [515, 433] on div "Loaded : 59.74% 07:59 08:29" at bounding box center [476, 432] width 625 height 15
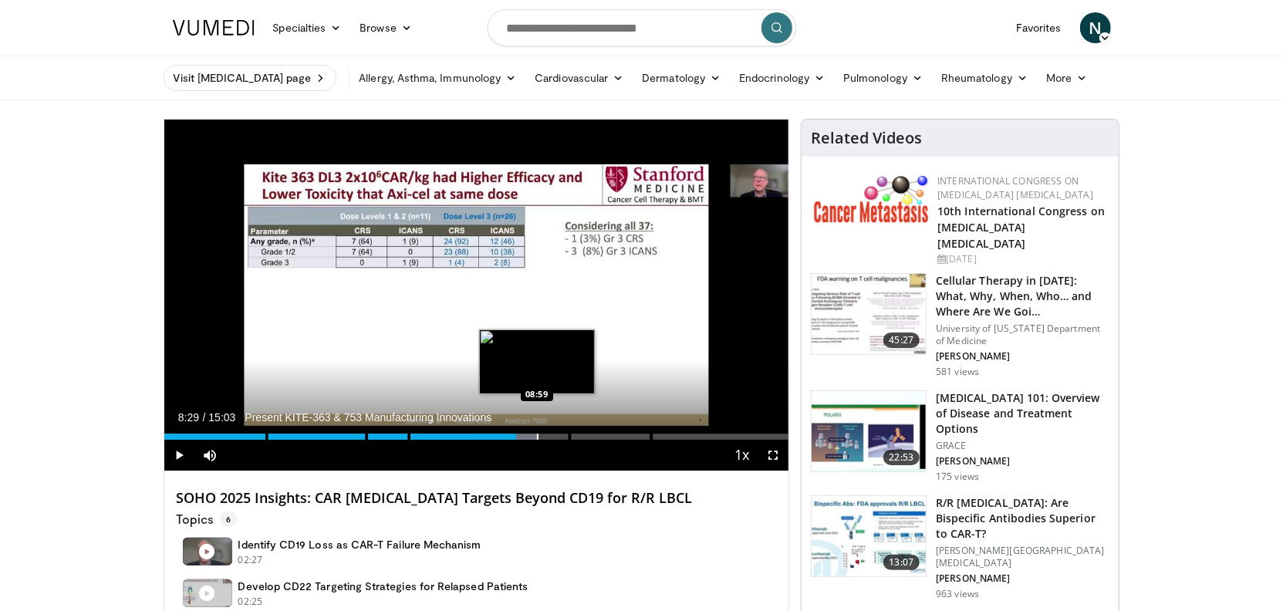
click at [537, 436] on div "Progress Bar" at bounding box center [538, 436] width 2 height 6
click at [568, 436] on div "Progress Bar" at bounding box center [569, 436] width 2 height 6
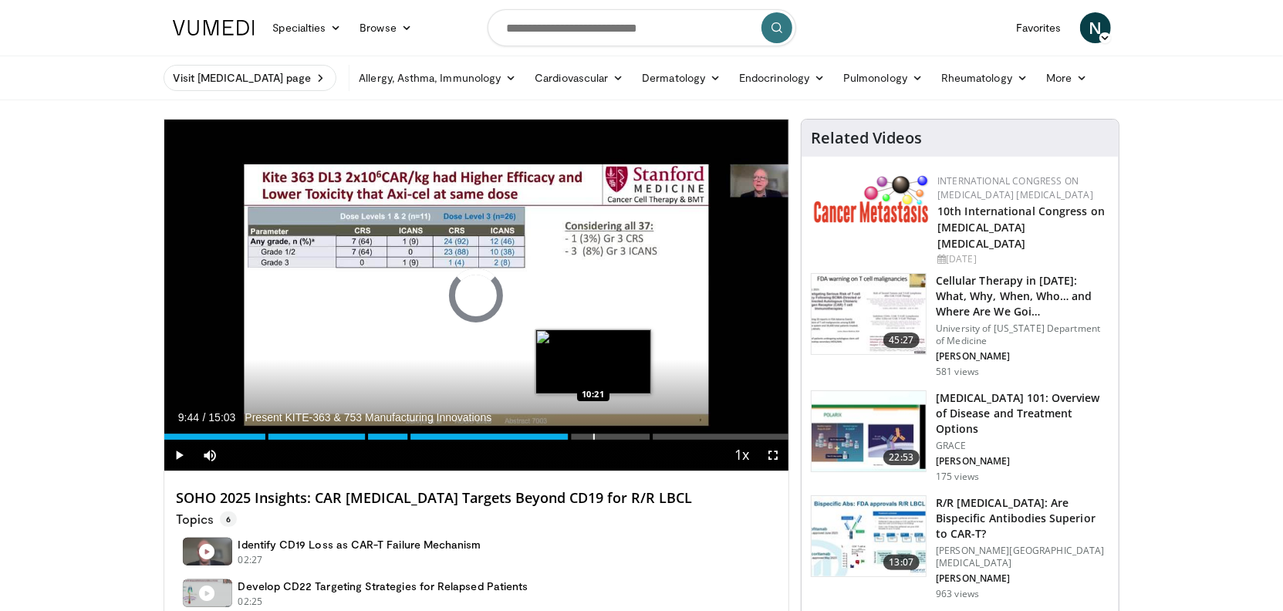
click at [594, 435] on div "Progress Bar" at bounding box center [594, 436] width 2 height 6
click at [606, 435] on div "Progress Bar" at bounding box center [607, 436] width 2 height 6
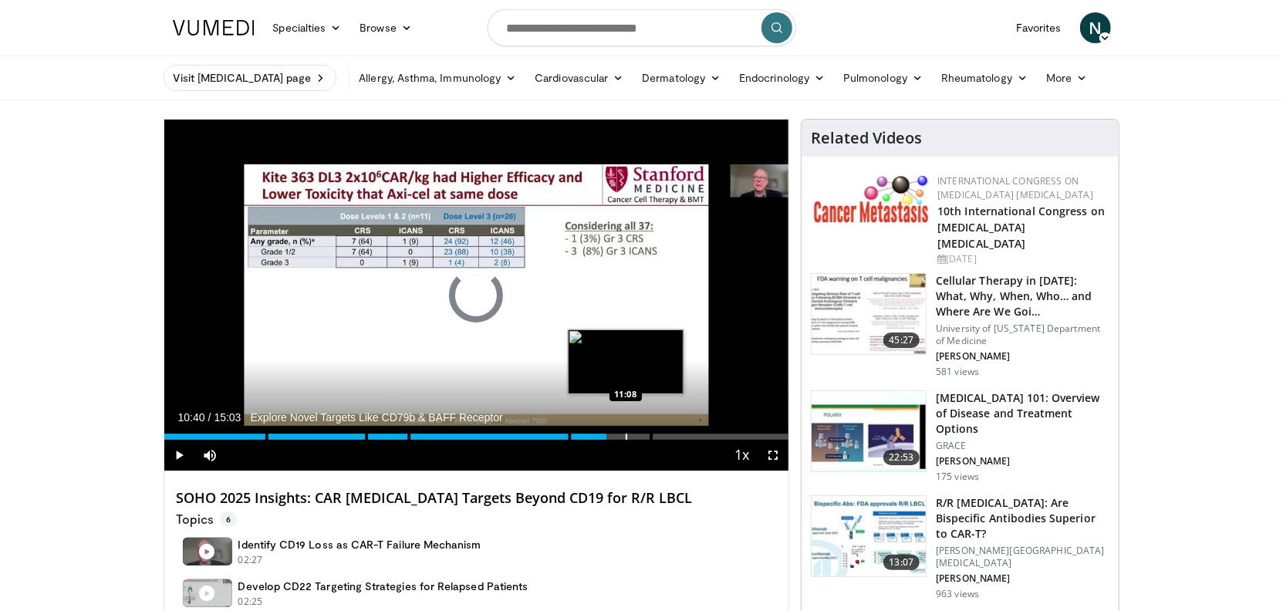
click at [626, 435] on div "Progress Bar" at bounding box center [627, 436] width 2 height 6
click at [630, 435] on div "Loaded : 74.12% 11:08" at bounding box center [476, 436] width 625 height 6
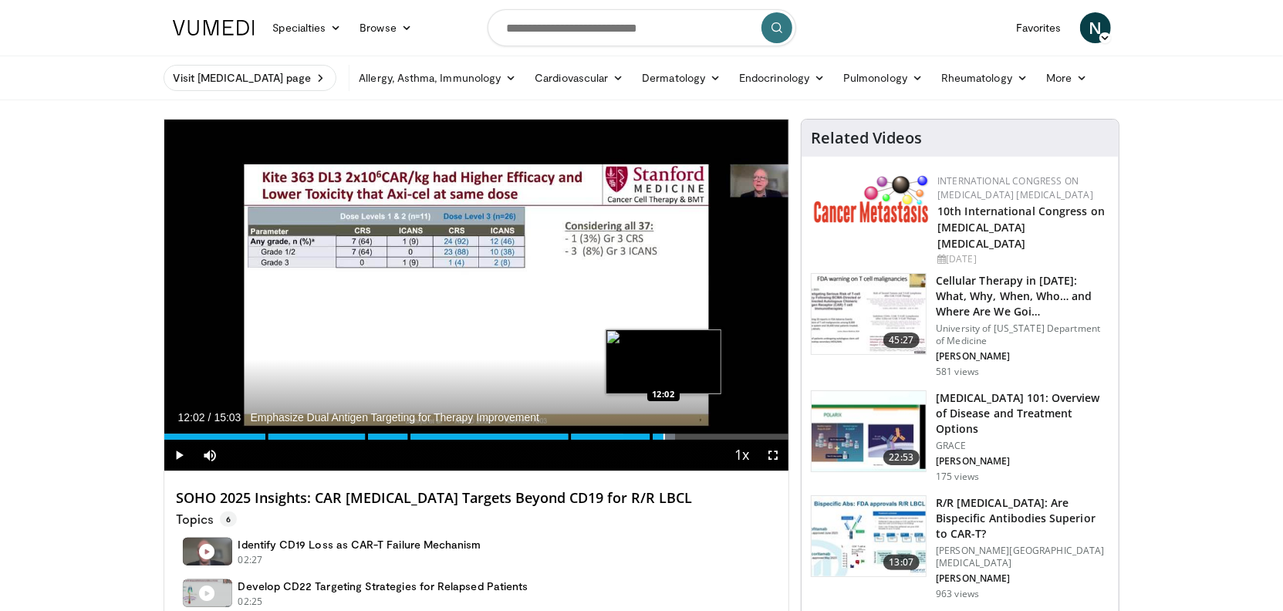
click at [663, 437] on div "Progress Bar" at bounding box center [664, 436] width 2 height 6
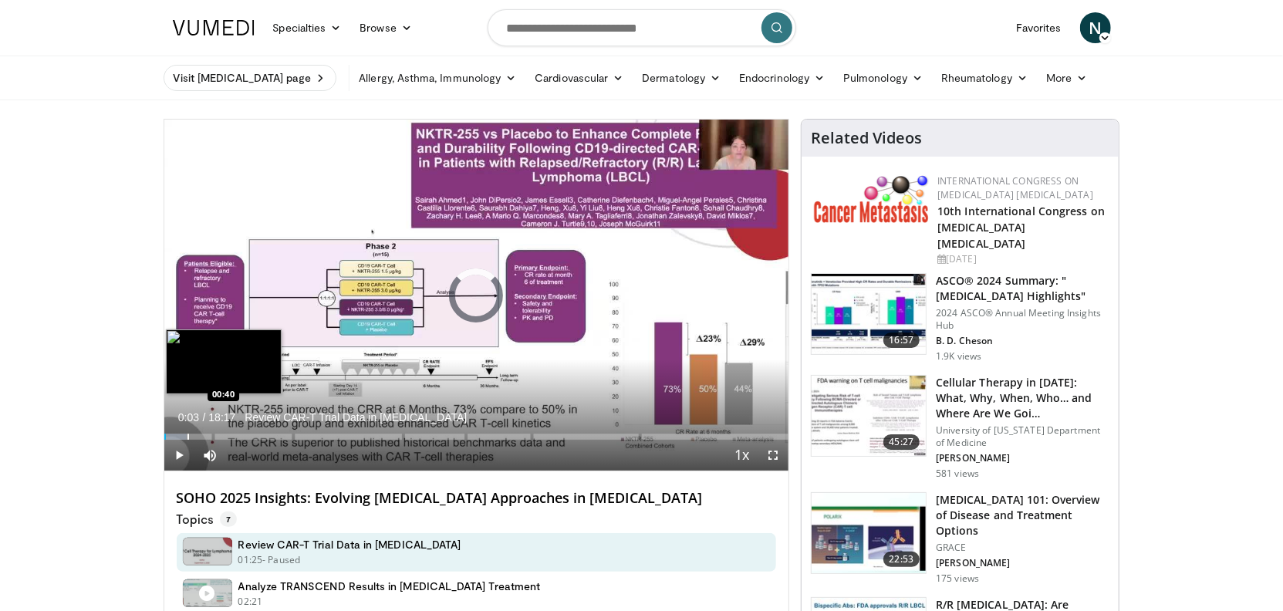
click at [187, 433] on div "Progress Bar" at bounding box center [188, 436] width 2 height 6
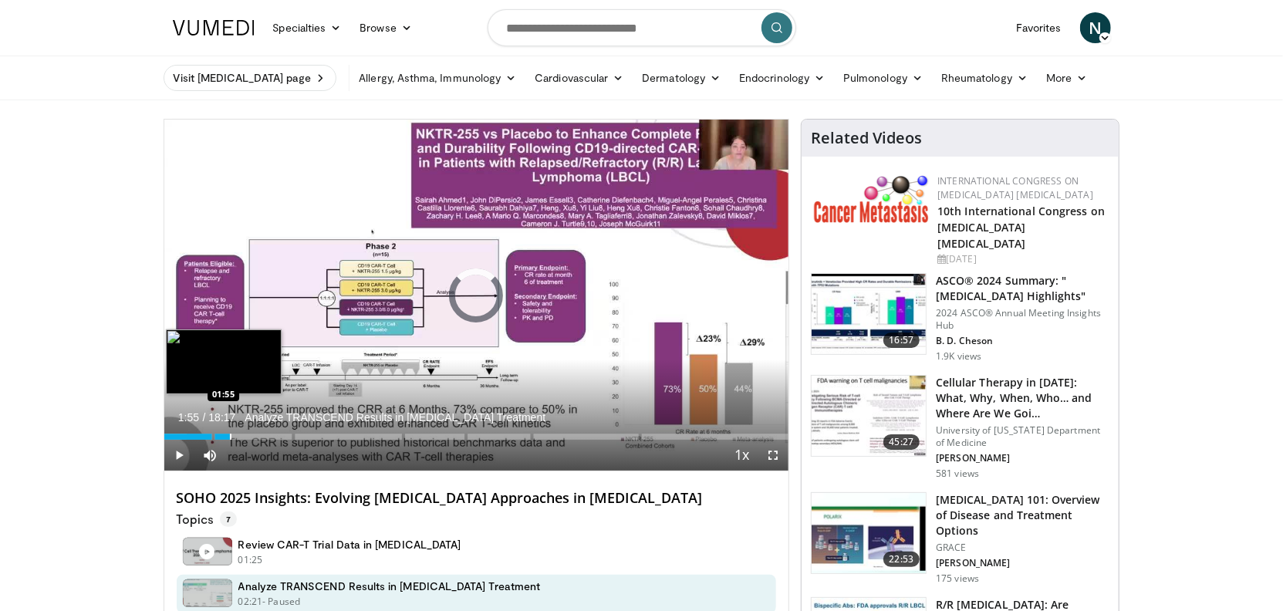
click at [230, 435] on div "Progress Bar" at bounding box center [231, 436] width 2 height 6
click at [254, 435] on div "Progress Bar" at bounding box center [255, 436] width 2 height 6
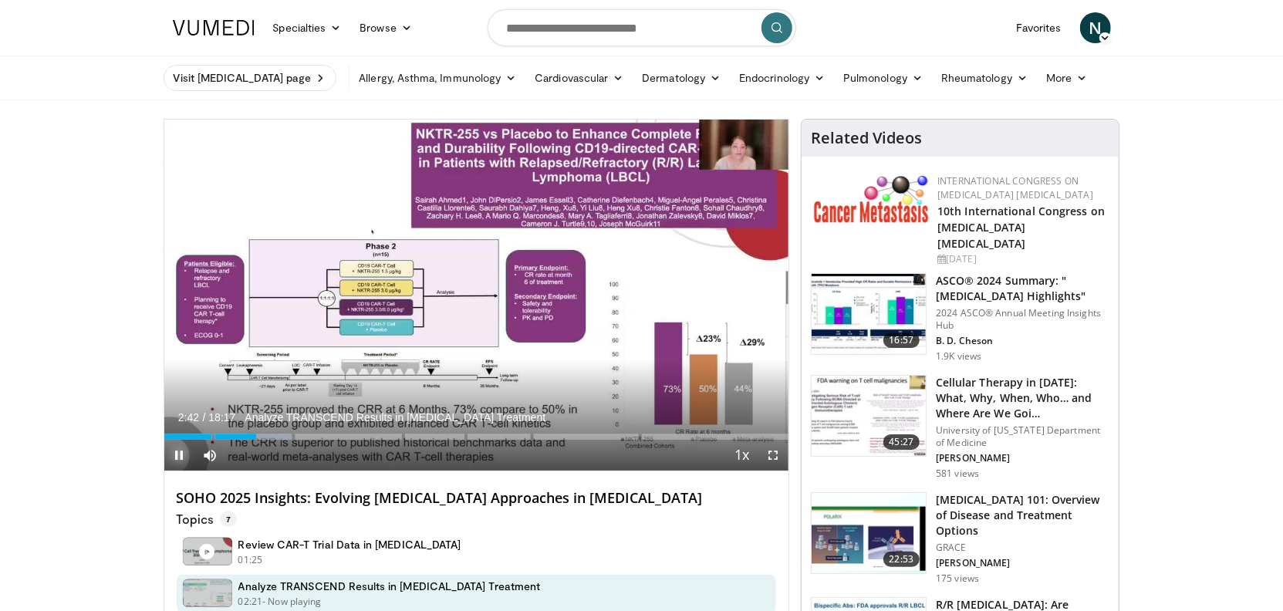
click at [174, 456] on span "Video Player" at bounding box center [179, 455] width 31 height 31
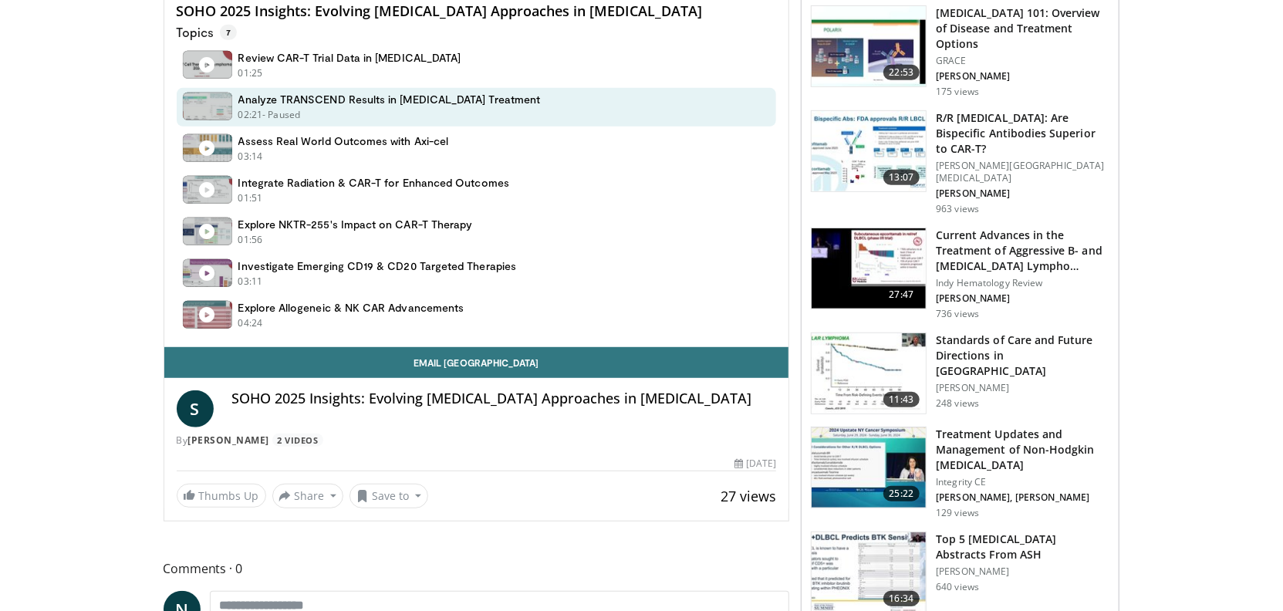
scroll to position [499, 0]
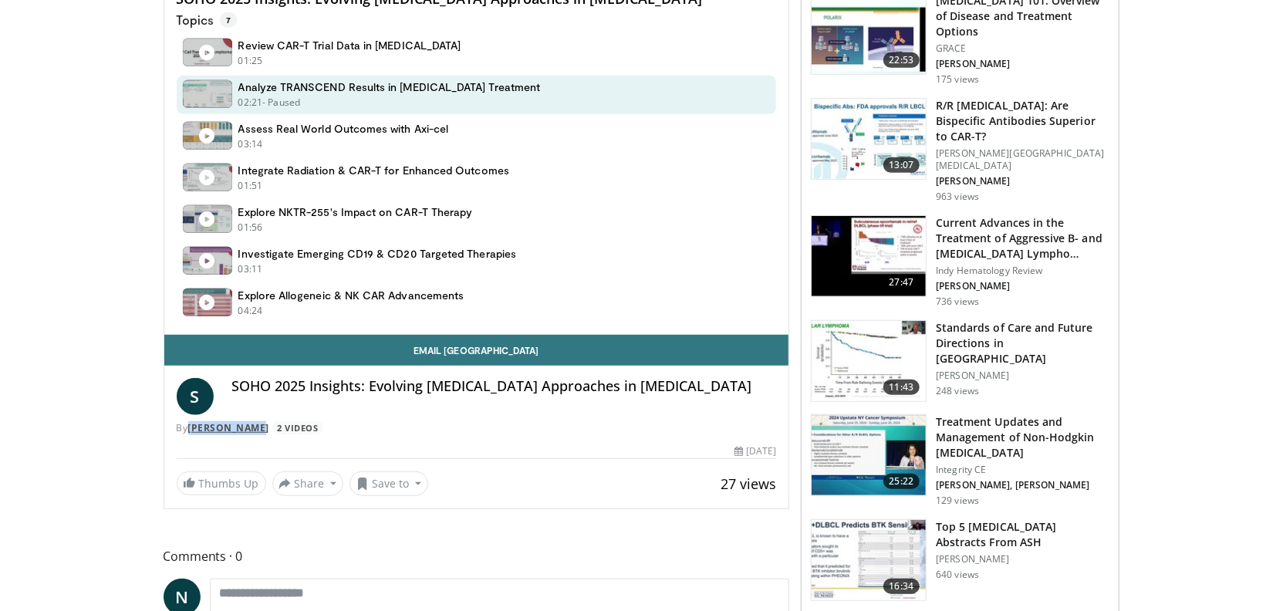
drag, startPoint x: 266, startPoint y: 431, endPoint x: 193, endPoint y: 430, distance: 73.3
click at [193, 430] on div "By [PERSON_NAME] 2 Videos" at bounding box center [477, 428] width 600 height 14
copy link "[PERSON_NAME]"
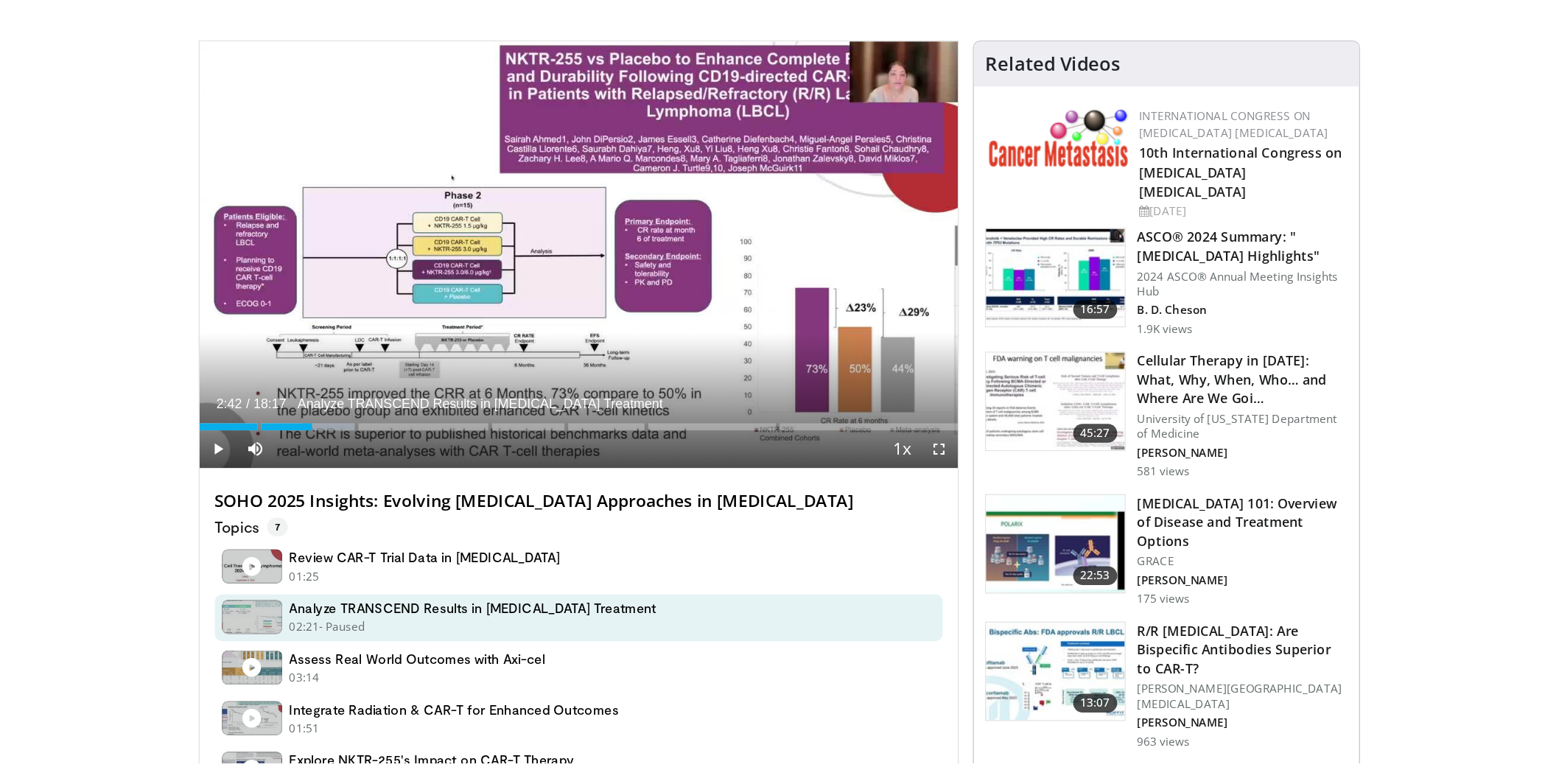
scroll to position [66, 0]
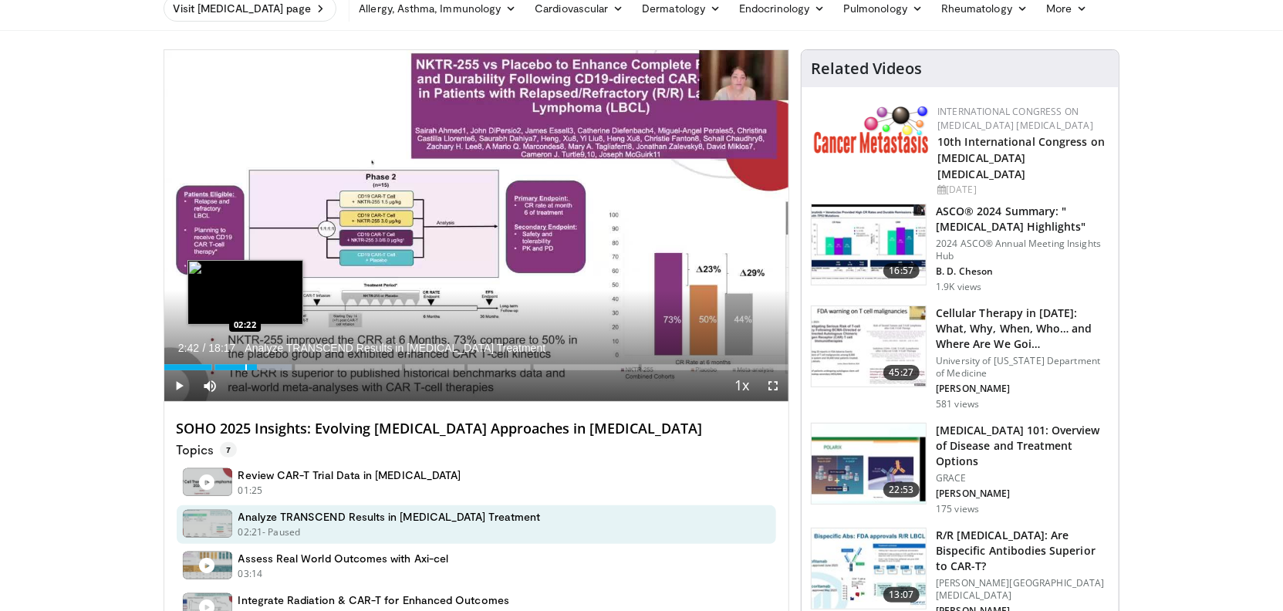
click at [245, 366] on div "Progress Bar" at bounding box center [246, 367] width 2 height 6
click at [236, 369] on div "Progress Bar" at bounding box center [237, 367] width 2 height 6
click at [228, 369] on div "Progress Bar" at bounding box center [229, 367] width 2 height 6
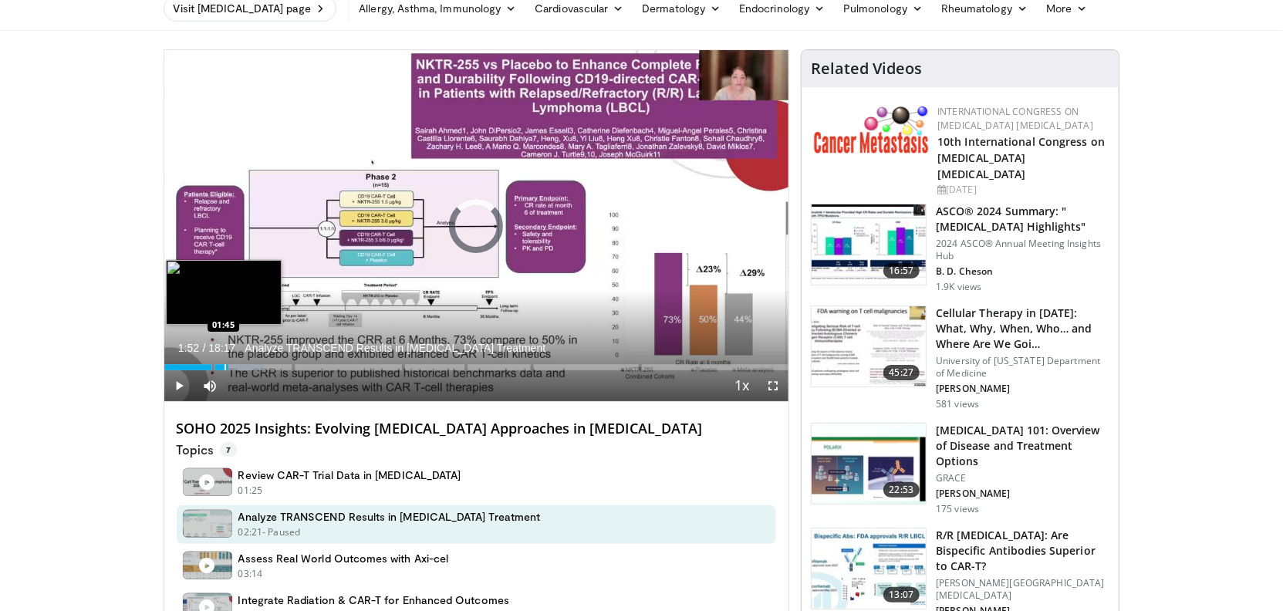
click at [224, 370] on div "Progress Bar" at bounding box center [225, 367] width 2 height 6
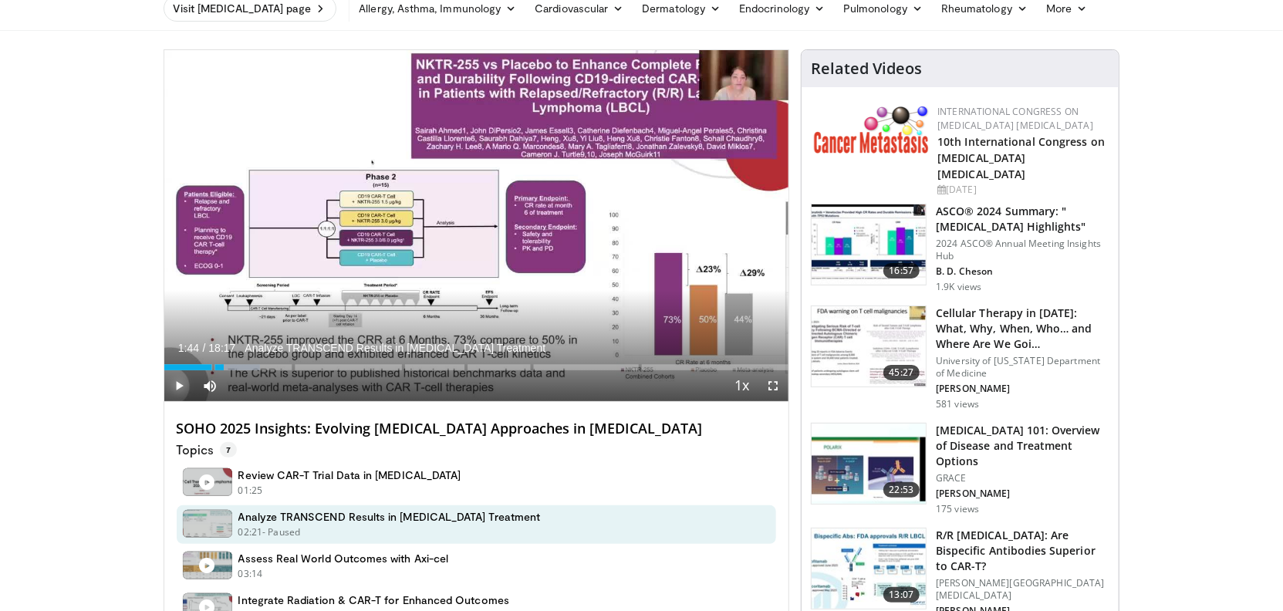
click at [180, 386] on span "Video Player" at bounding box center [179, 385] width 31 height 31
click at [219, 367] on div "Progress Bar" at bounding box center [220, 367] width 2 height 6
click at [182, 387] on span "Video Player" at bounding box center [179, 385] width 31 height 31
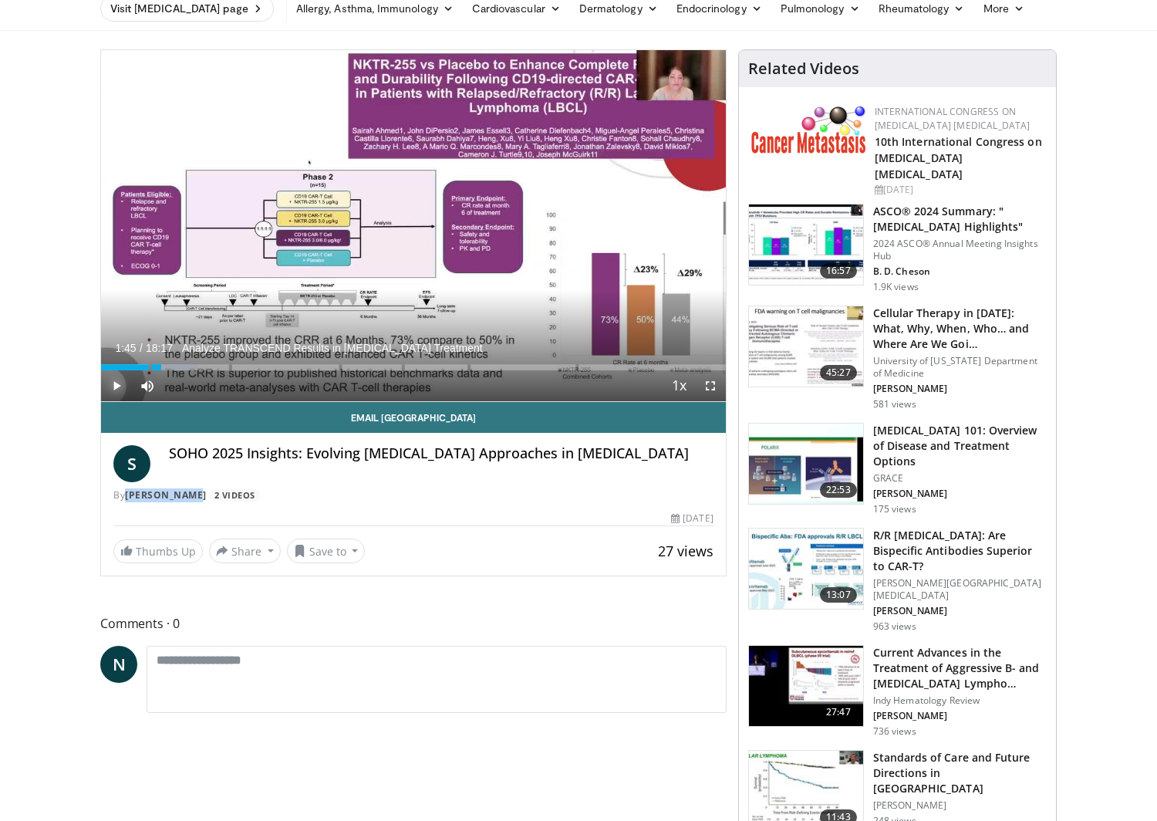
click at [119, 384] on span "Video Player" at bounding box center [116, 385] width 31 height 31
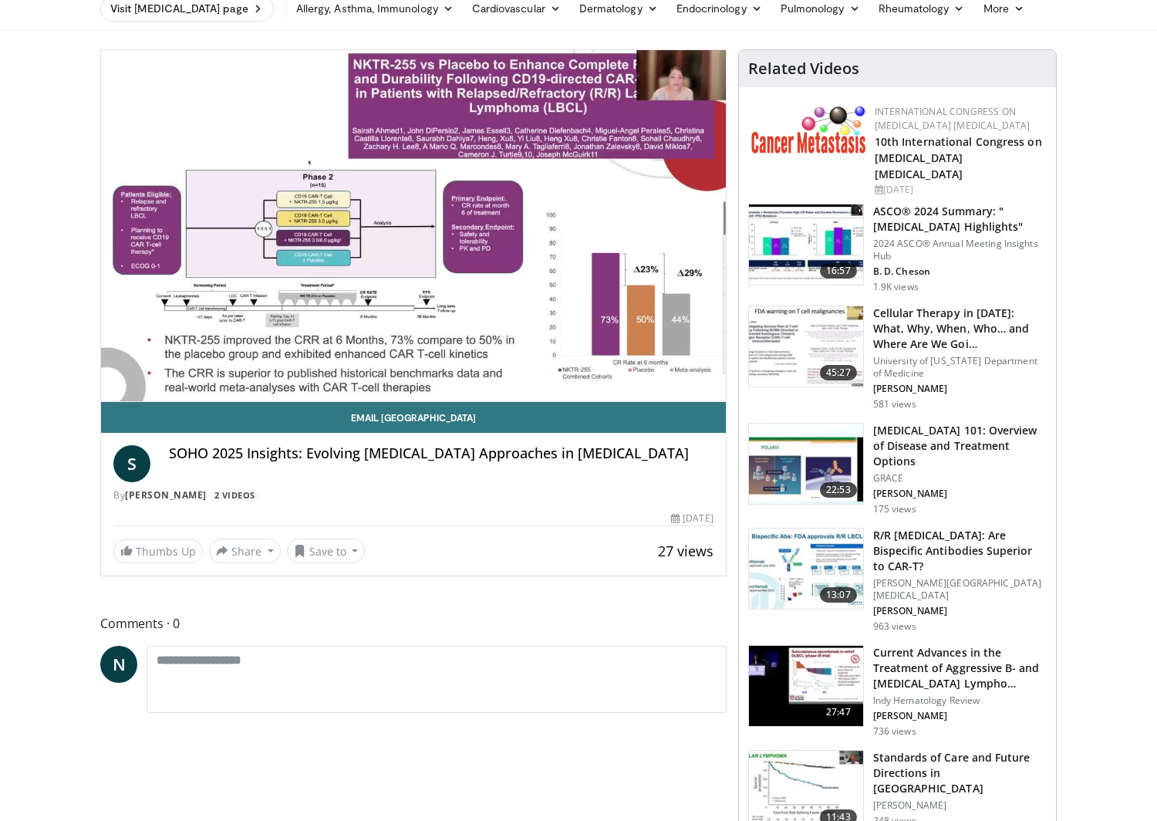
click at [1057, 5] on div "Visit [MEDICAL_DATA] page Allergy, [MEDICAL_DATA], Immunology [MEDICAL_DATA] [D…" at bounding box center [578, 8] width 956 height 43
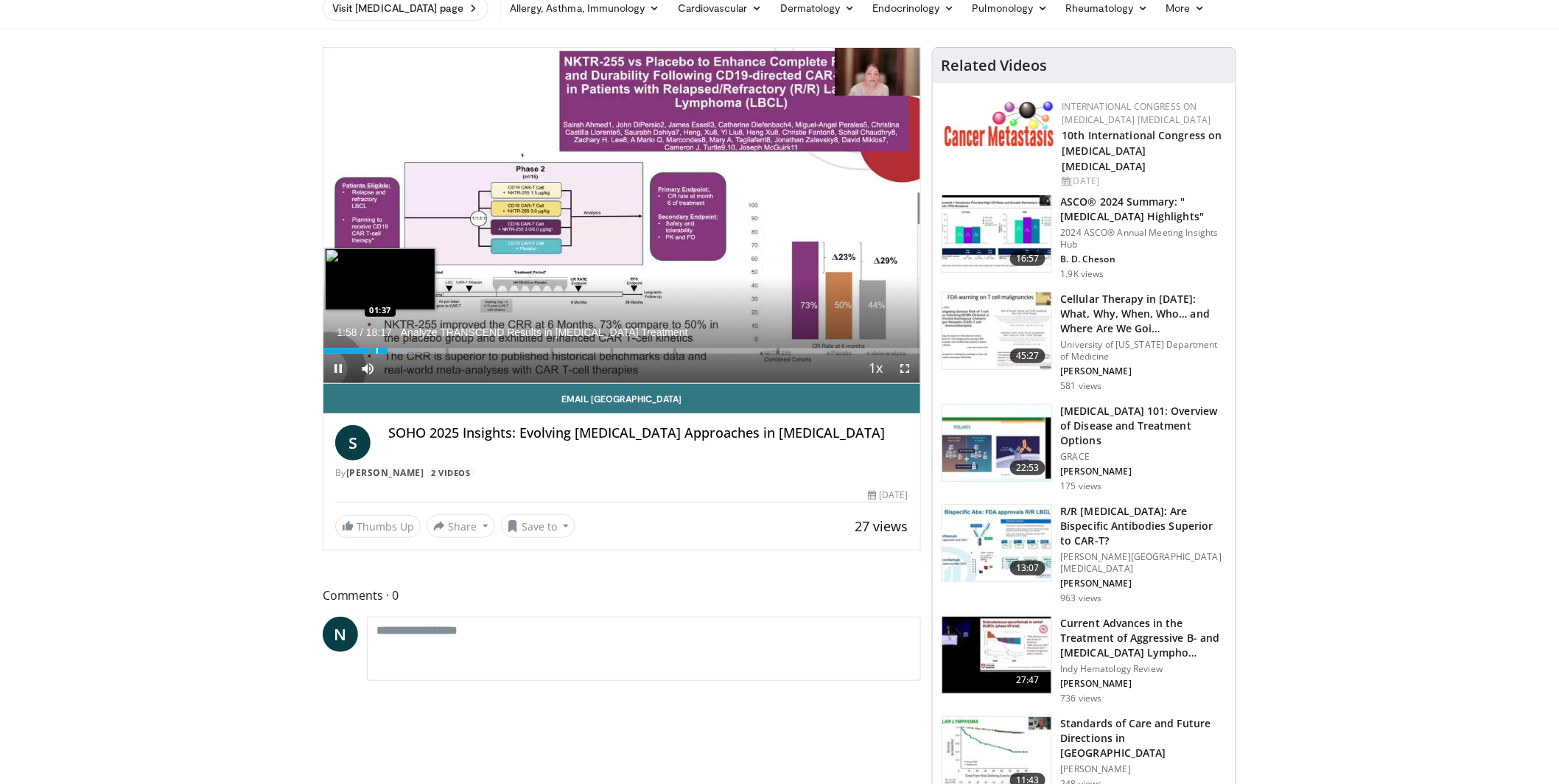
click at [377, 350] on div "Progress Bar" at bounding box center [377, 350] width 2 height 6
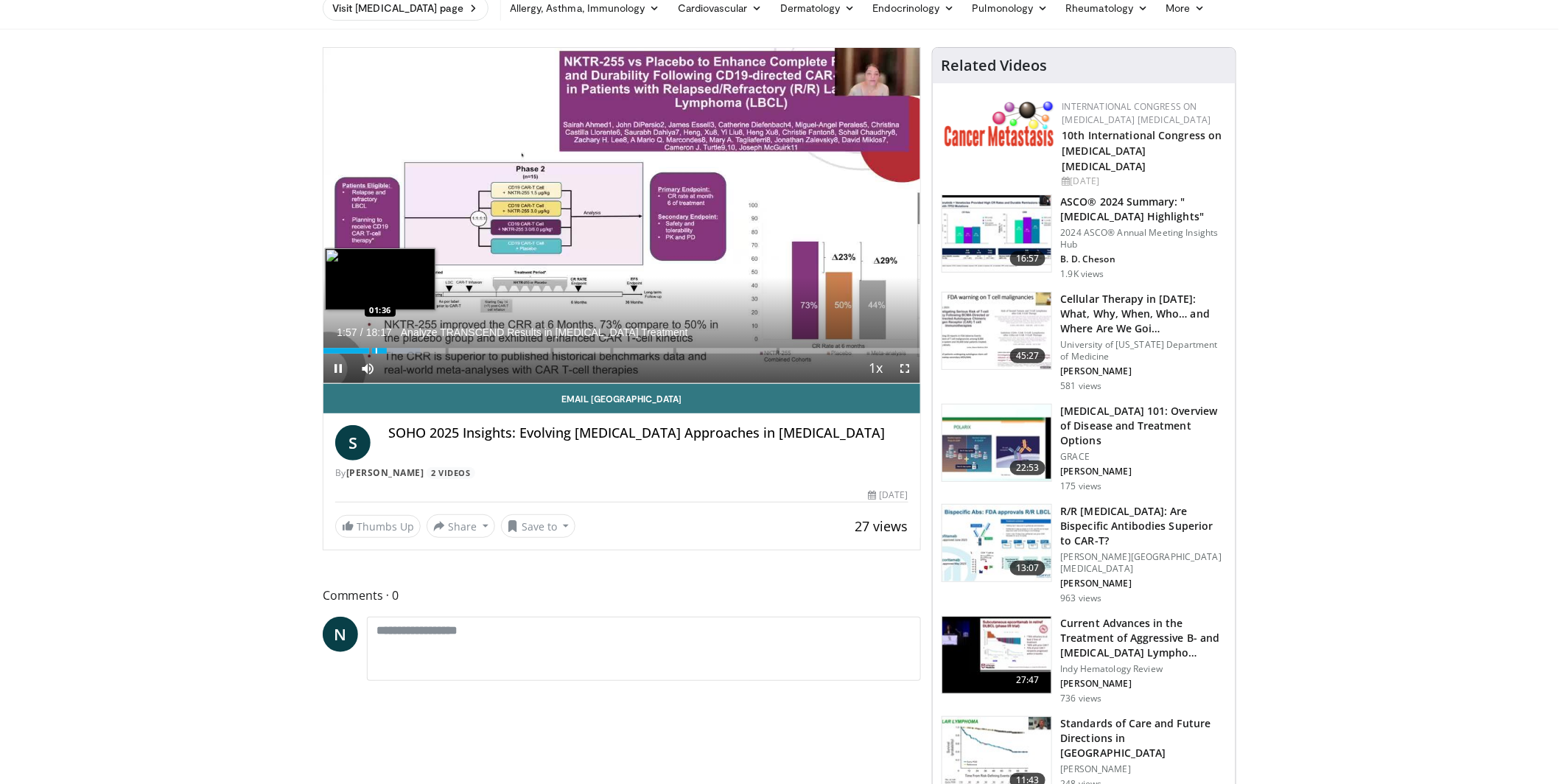
click at [375, 350] on div "Progress Bar" at bounding box center [376, 350] width 2 height 6
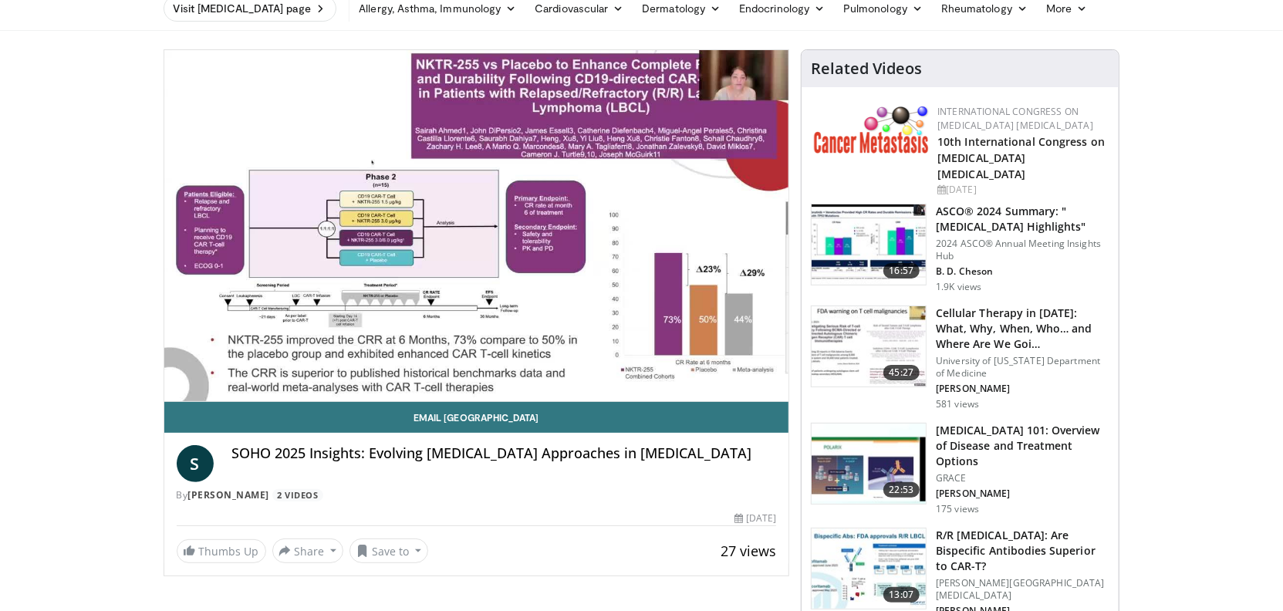
click at [218, 368] on video-js "**********" at bounding box center [476, 226] width 625 height 352
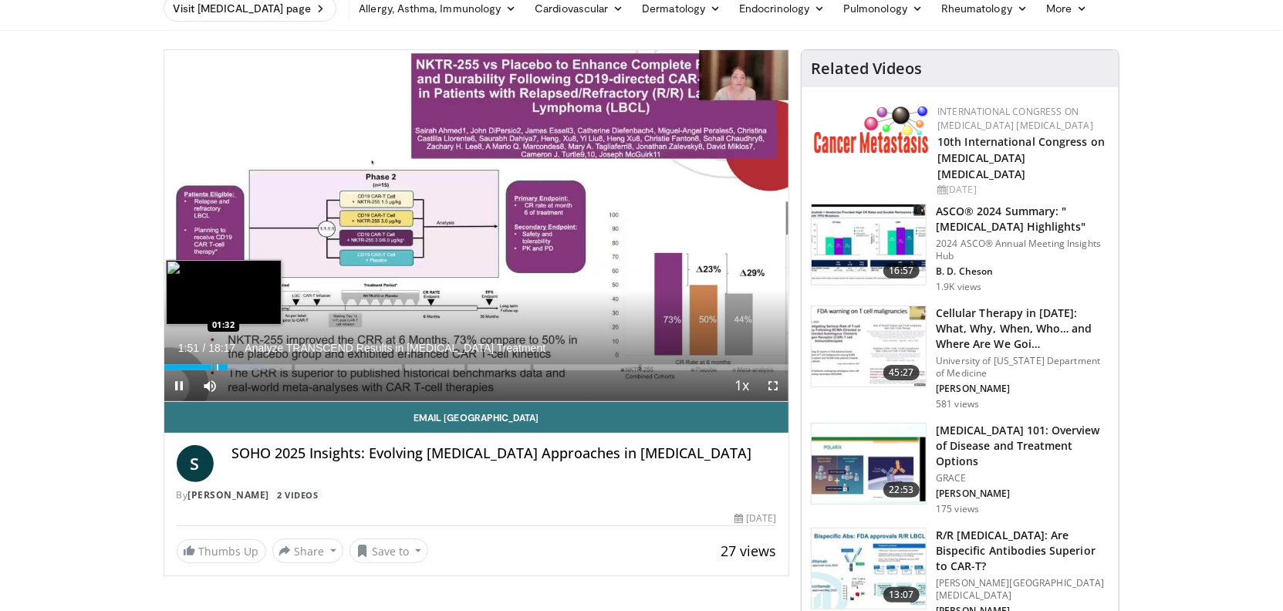
click at [217, 369] on div "Progress Bar" at bounding box center [218, 367] width 2 height 6
click at [178, 384] on span "Video Player" at bounding box center [179, 385] width 31 height 31
click at [177, 386] on span "Video Player" at bounding box center [179, 385] width 31 height 31
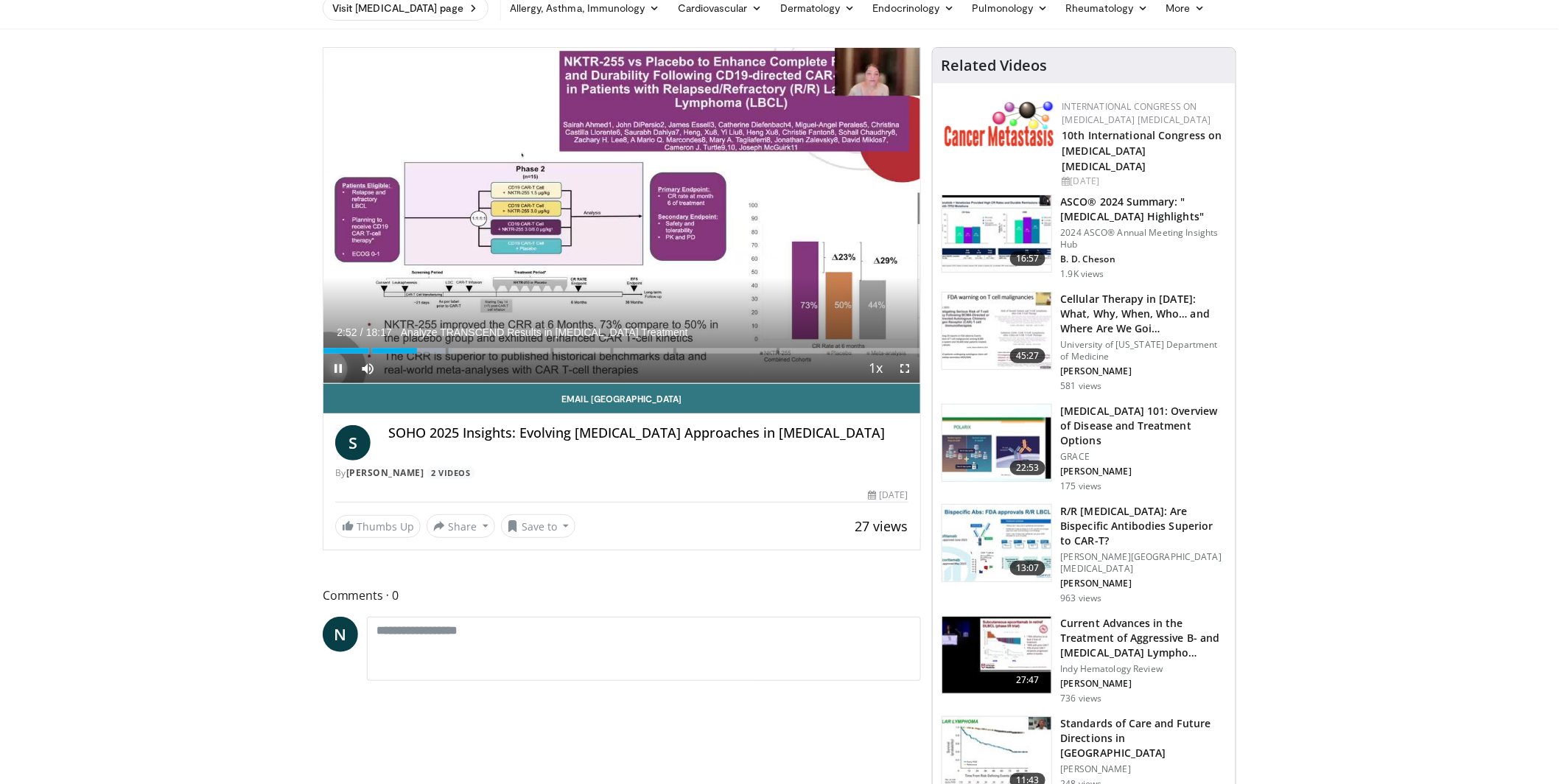
click at [341, 369] on span "Video Player" at bounding box center [338, 368] width 30 height 30
